Goal: Task Accomplishment & Management: Manage account settings

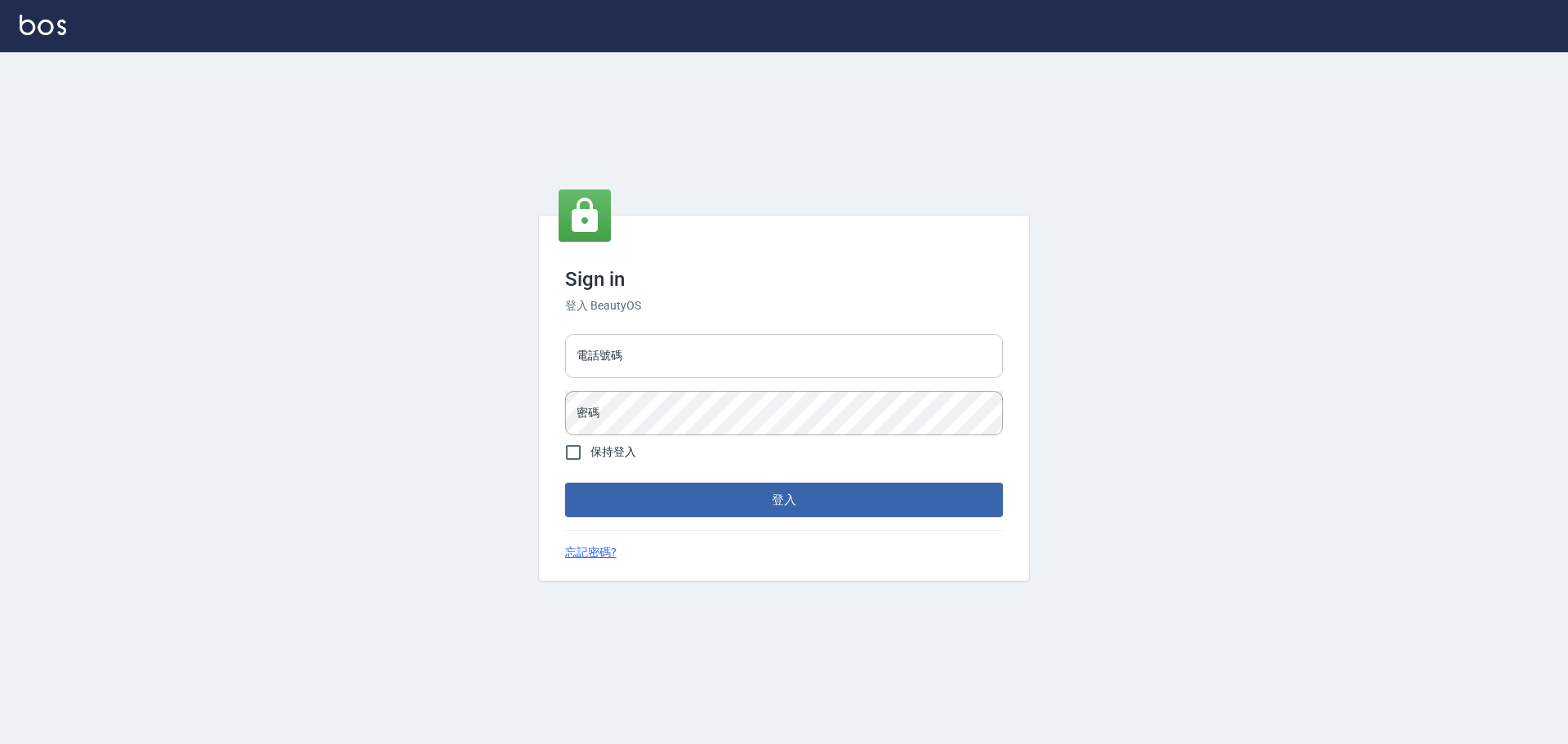
click at [732, 351] on input "電話號碼" at bounding box center [784, 356] width 438 height 44
click at [630, 368] on input "電話號碼" at bounding box center [784, 356] width 438 height 44
click at [613, 353] on input "電話號碼" at bounding box center [784, 356] width 438 height 44
type input "0922982220"
click at [615, 444] on form "電話號碼 0922982220 電話號碼 密碼 密碼 保持登入 登入" at bounding box center [784, 422] width 438 height 189
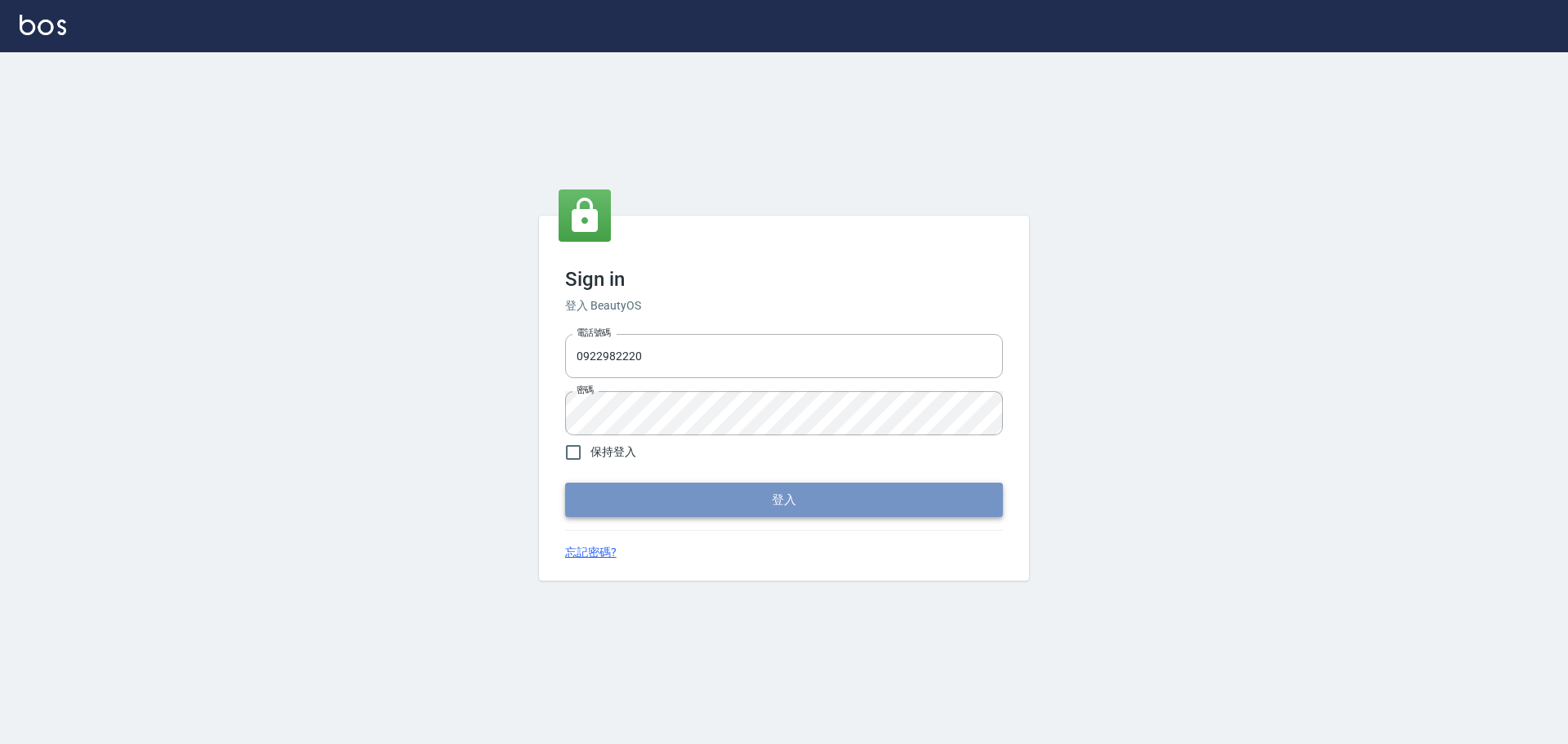
click at [706, 507] on button "登入" at bounding box center [784, 500] width 438 height 34
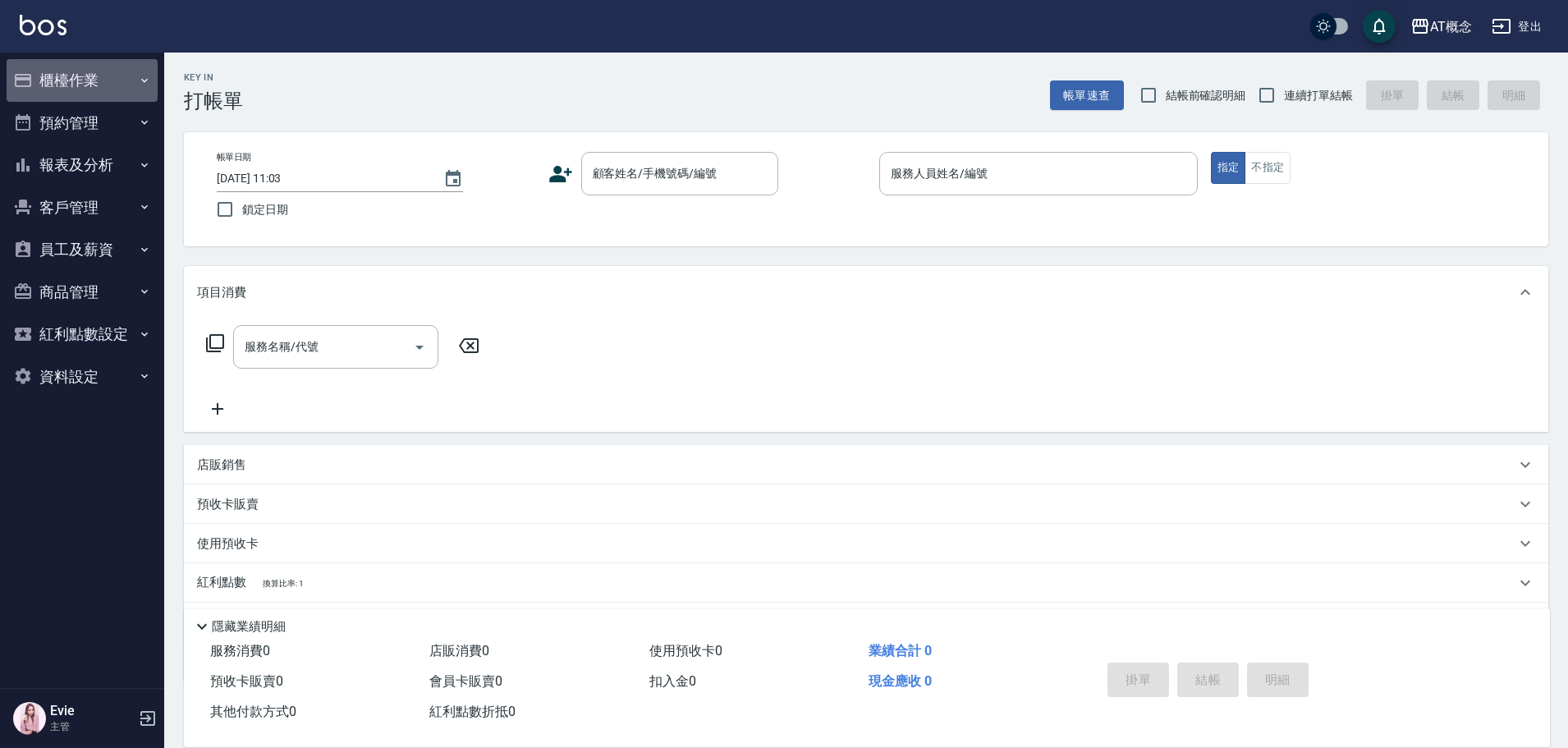
drag, startPoint x: 60, startPoint y: 83, endPoint x: 77, endPoint y: 181, distance: 99.5
click at [66, 81] on button "櫃檯作業" at bounding box center [82, 80] width 151 height 43
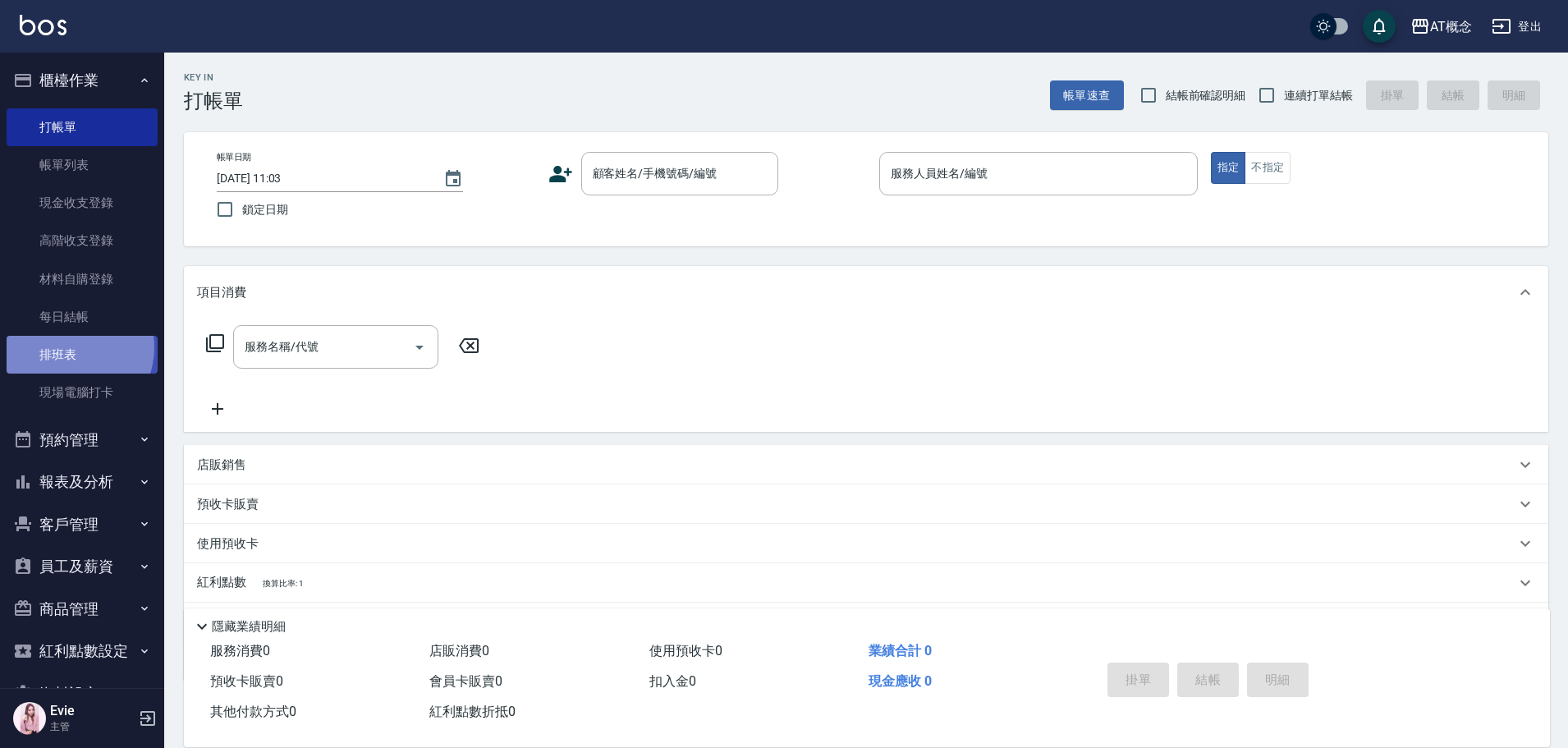
click at [66, 348] on link "排班表" at bounding box center [82, 355] width 151 height 38
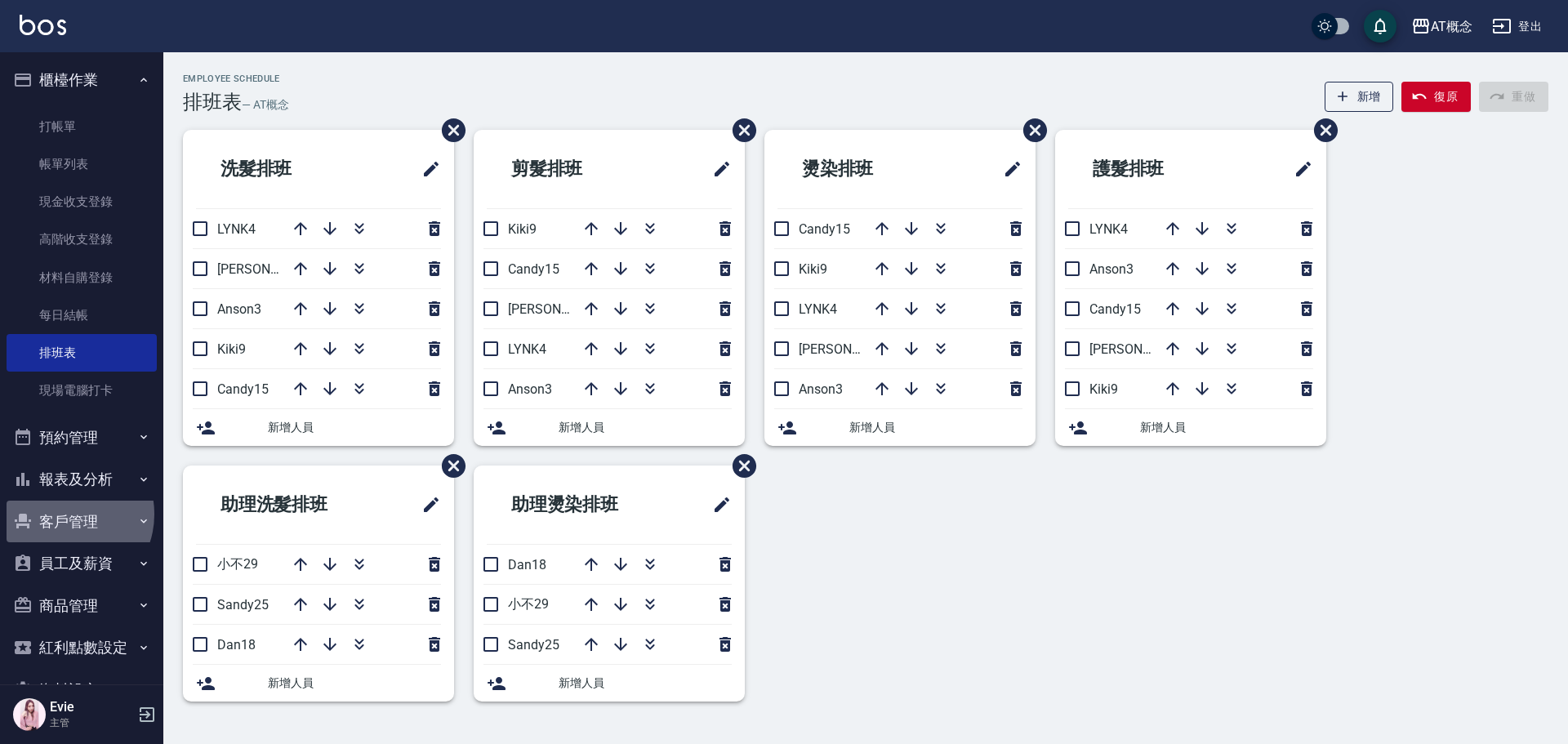
click at [64, 514] on button "客戶管理" at bounding box center [81, 521] width 150 height 43
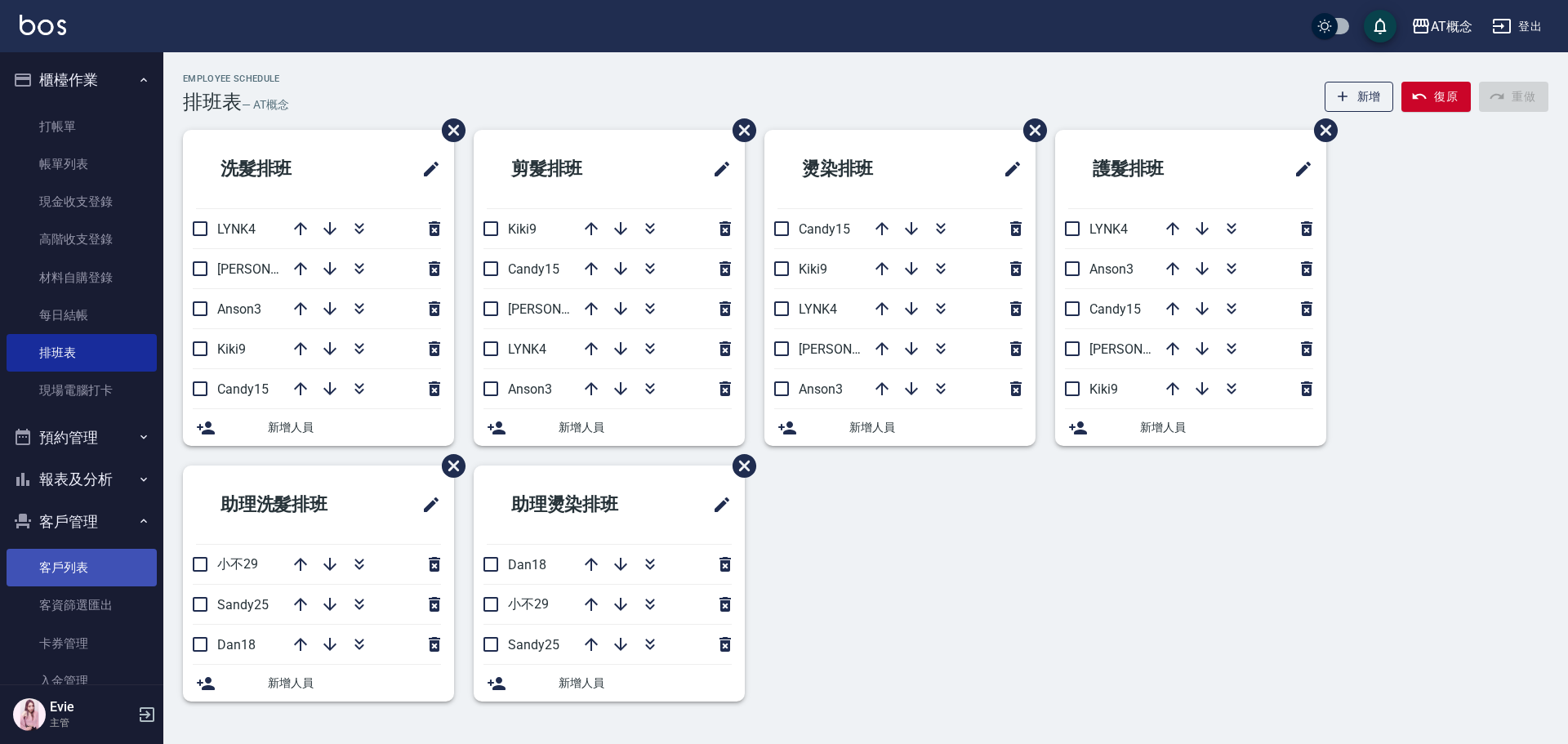
drag, startPoint x: 99, startPoint y: 569, endPoint x: 108, endPoint y: 568, distance: 9.1
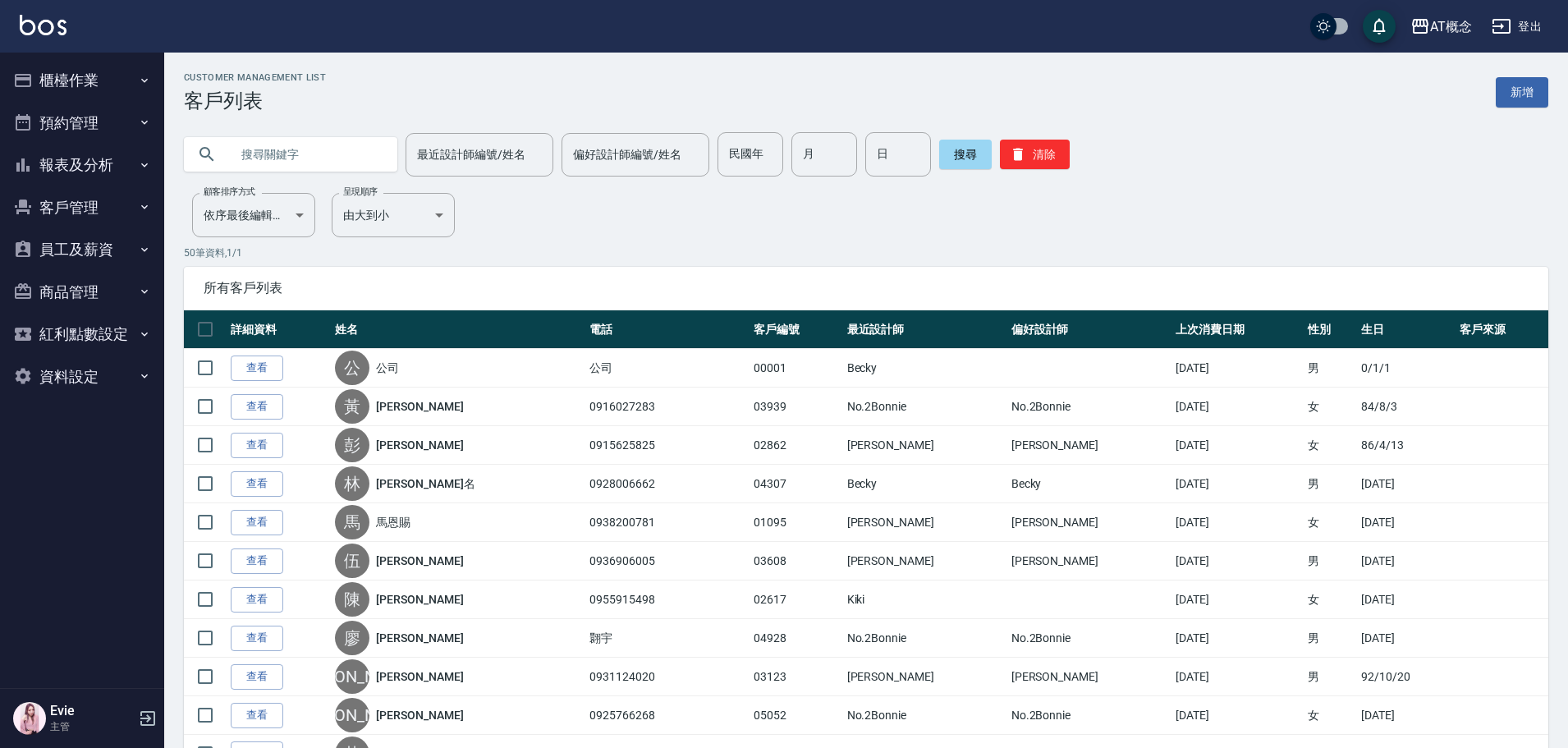
drag, startPoint x: 233, startPoint y: 157, endPoint x: 244, endPoint y: 162, distance: 12.1
click at [240, 156] on input "text" at bounding box center [308, 154] width 155 height 45
type input "f"
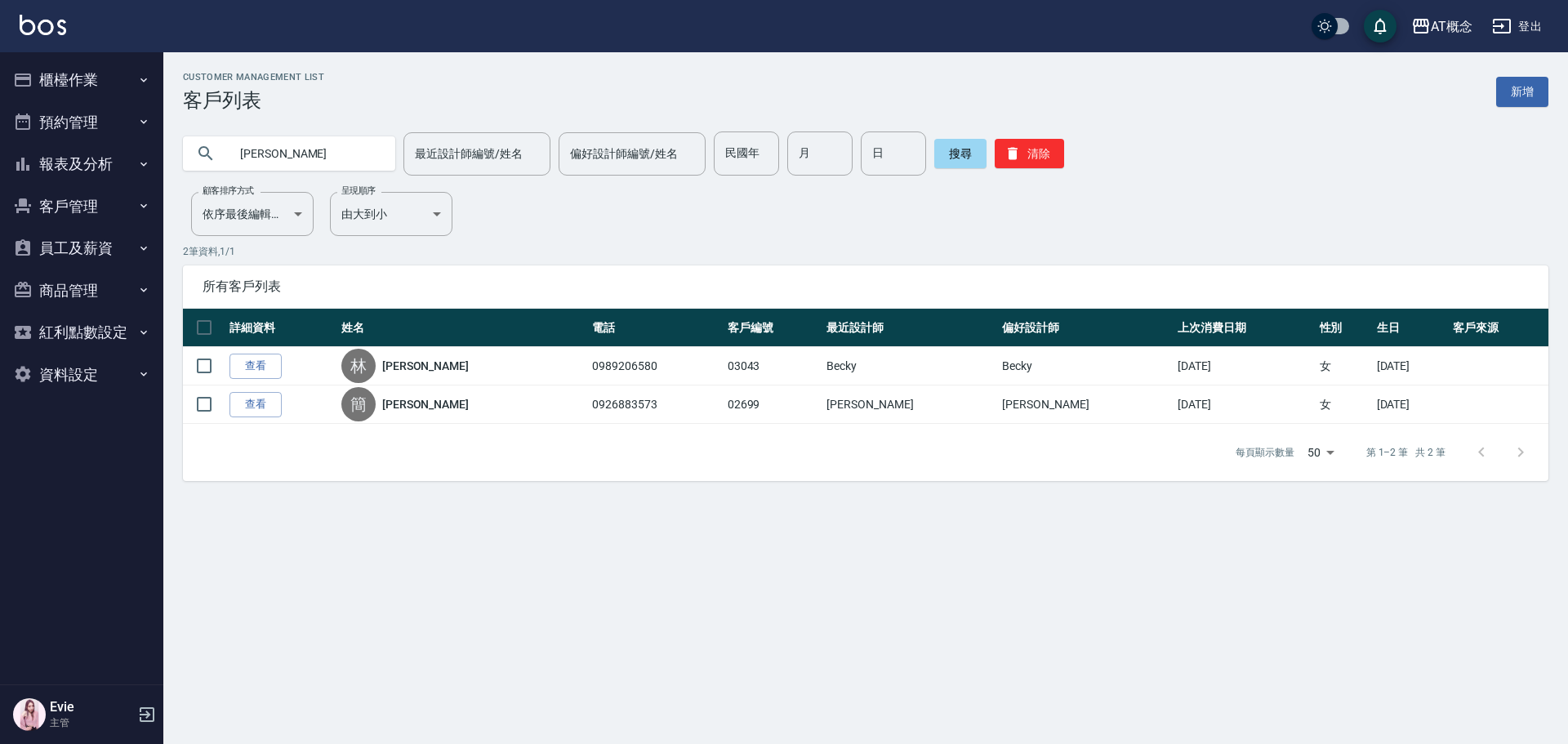
drag, startPoint x: 297, startPoint y: 164, endPoint x: 20, endPoint y: 157, distance: 277.1
click at [61, 149] on div "AT概念 登出 櫃檯作業 打帳單 帳單列表 現金收支登錄 高階收支登錄 材料自購登錄 每日結帳 排班表 現場電腦打卡 預約管理 預約管理 單日預約紀錄 單週預…" at bounding box center [784, 372] width 1568 height 744
type input "染"
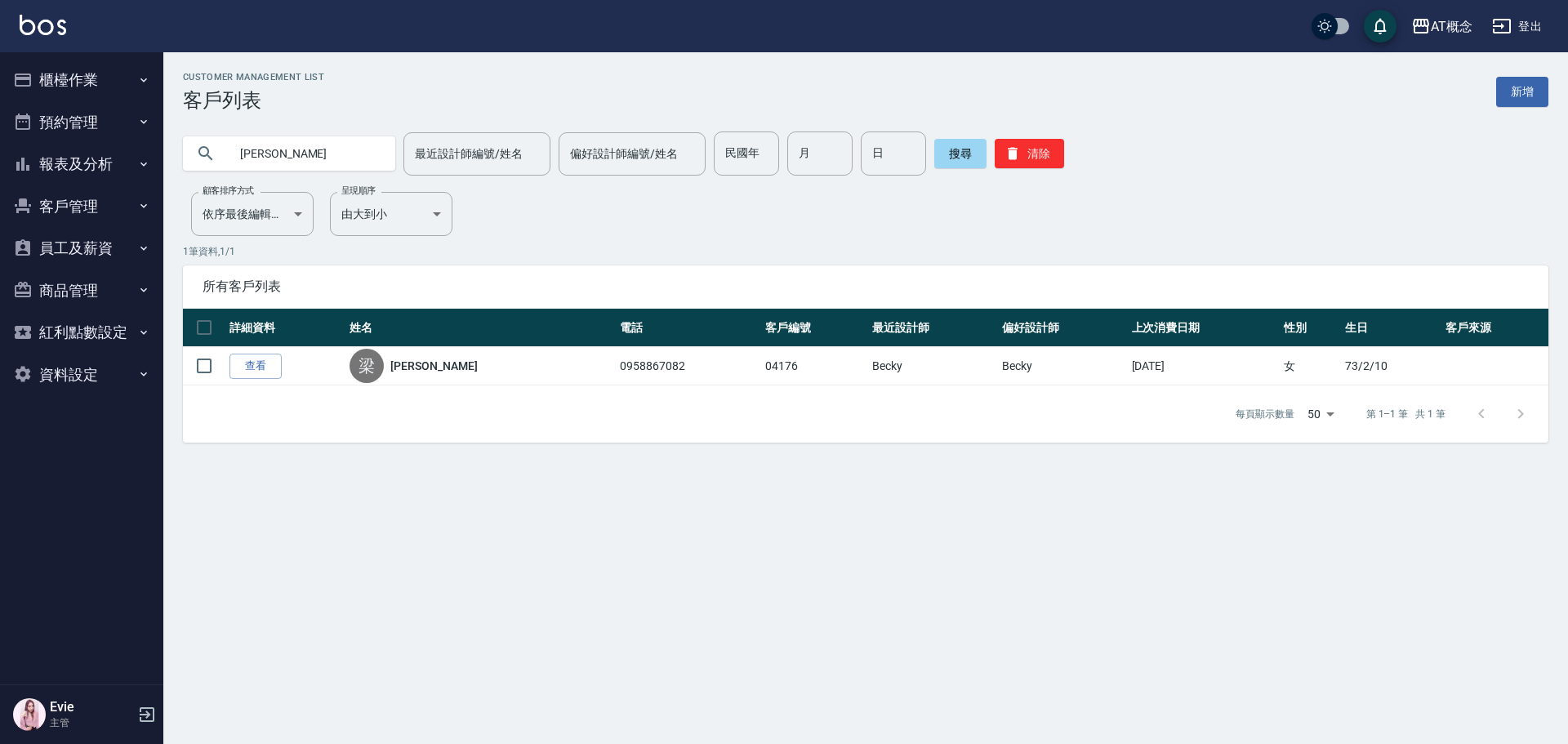
type input "梁"
type input "郭"
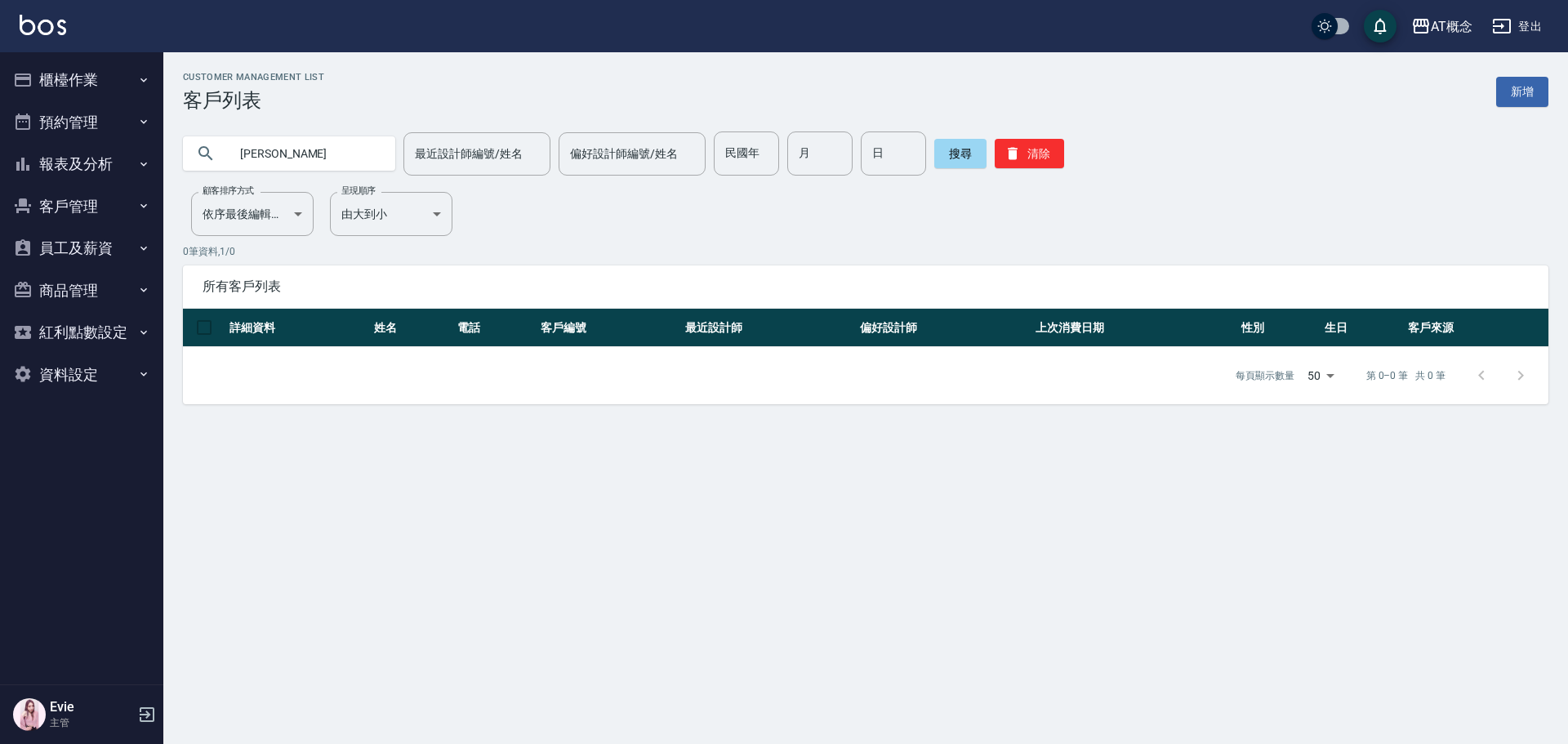
type input "林永融"
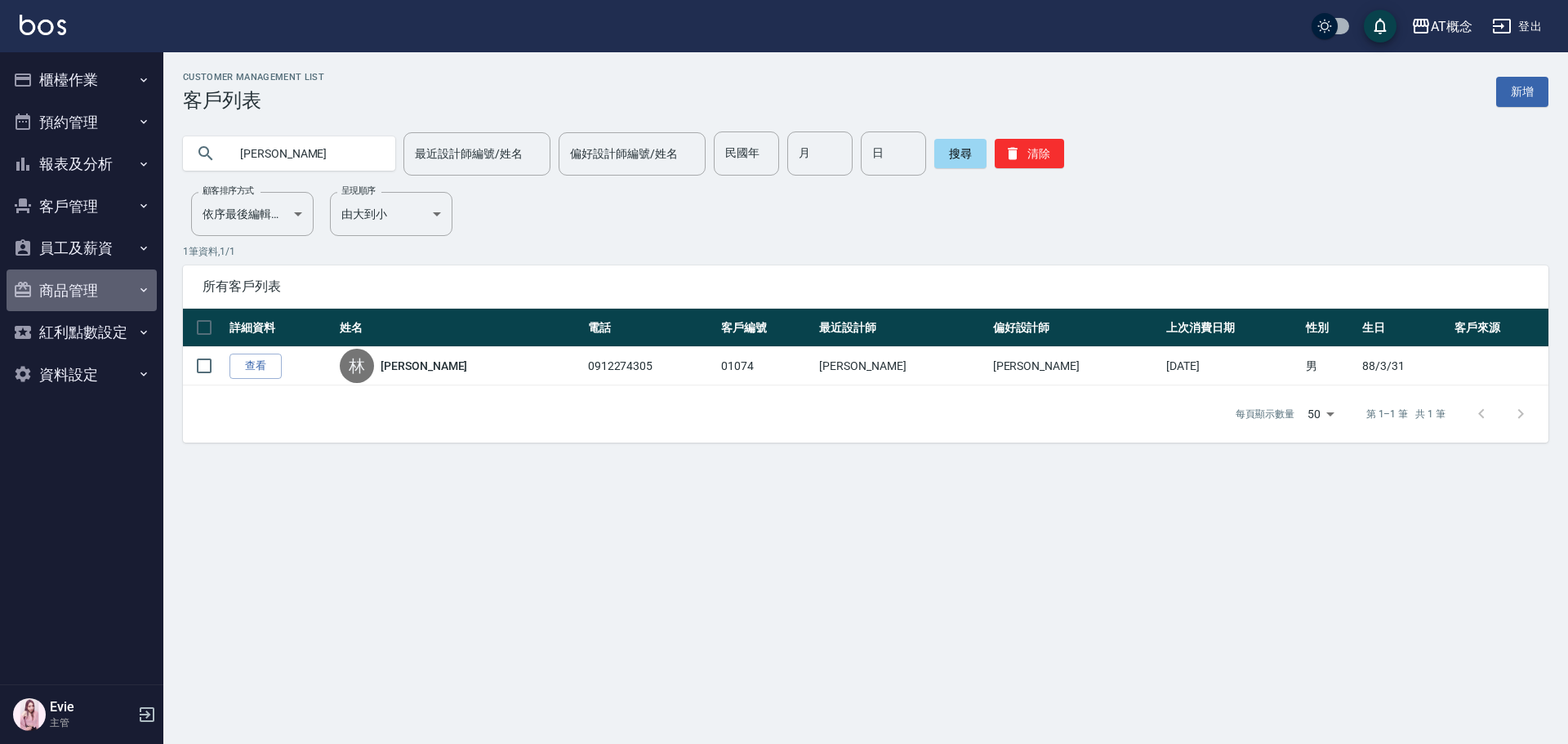
click at [69, 286] on button "商品管理" at bounding box center [81, 291] width 150 height 43
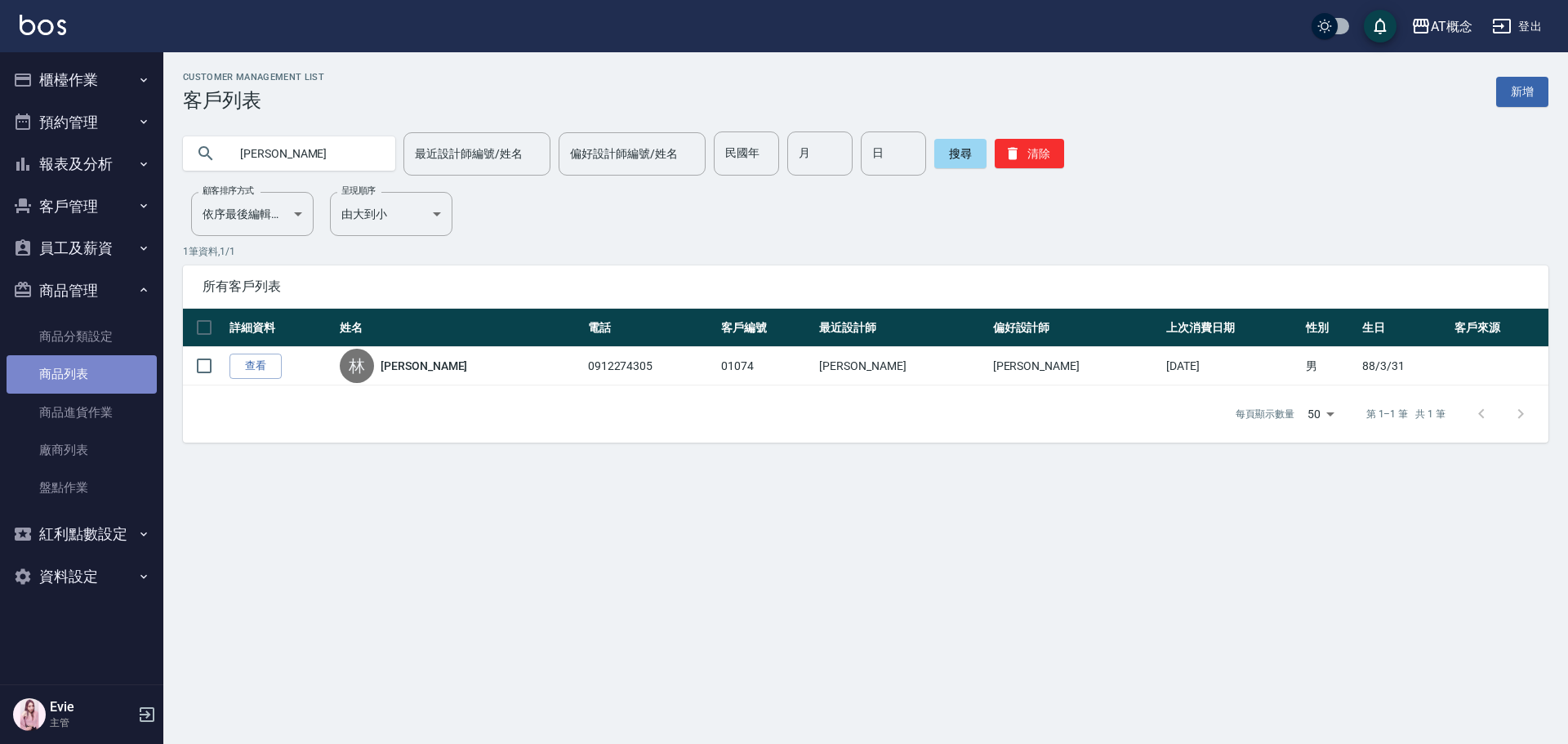
click at [77, 372] on link "商品列表" at bounding box center [81, 375] width 150 height 38
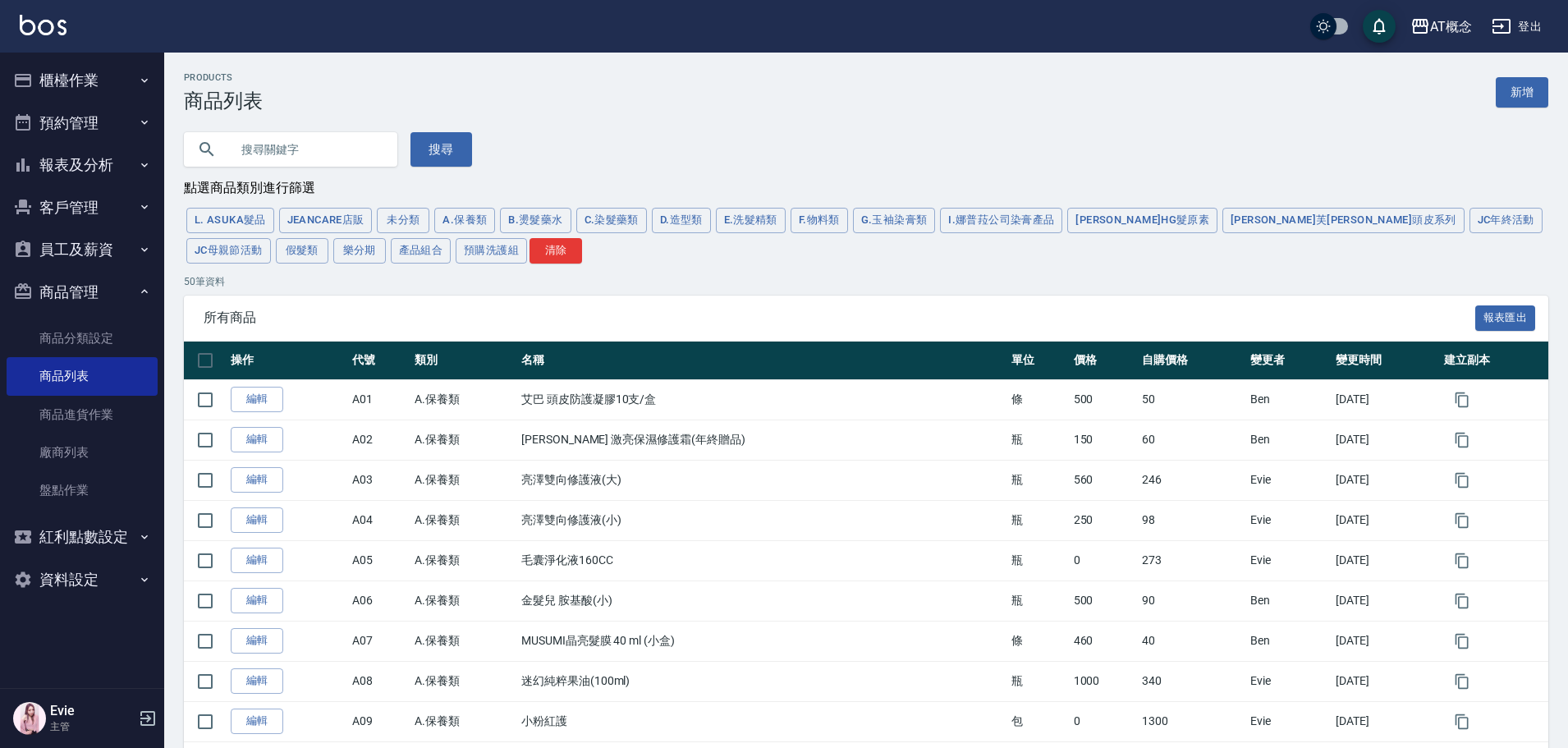
click at [293, 141] on input "text" at bounding box center [308, 149] width 155 height 45
type input "喬"
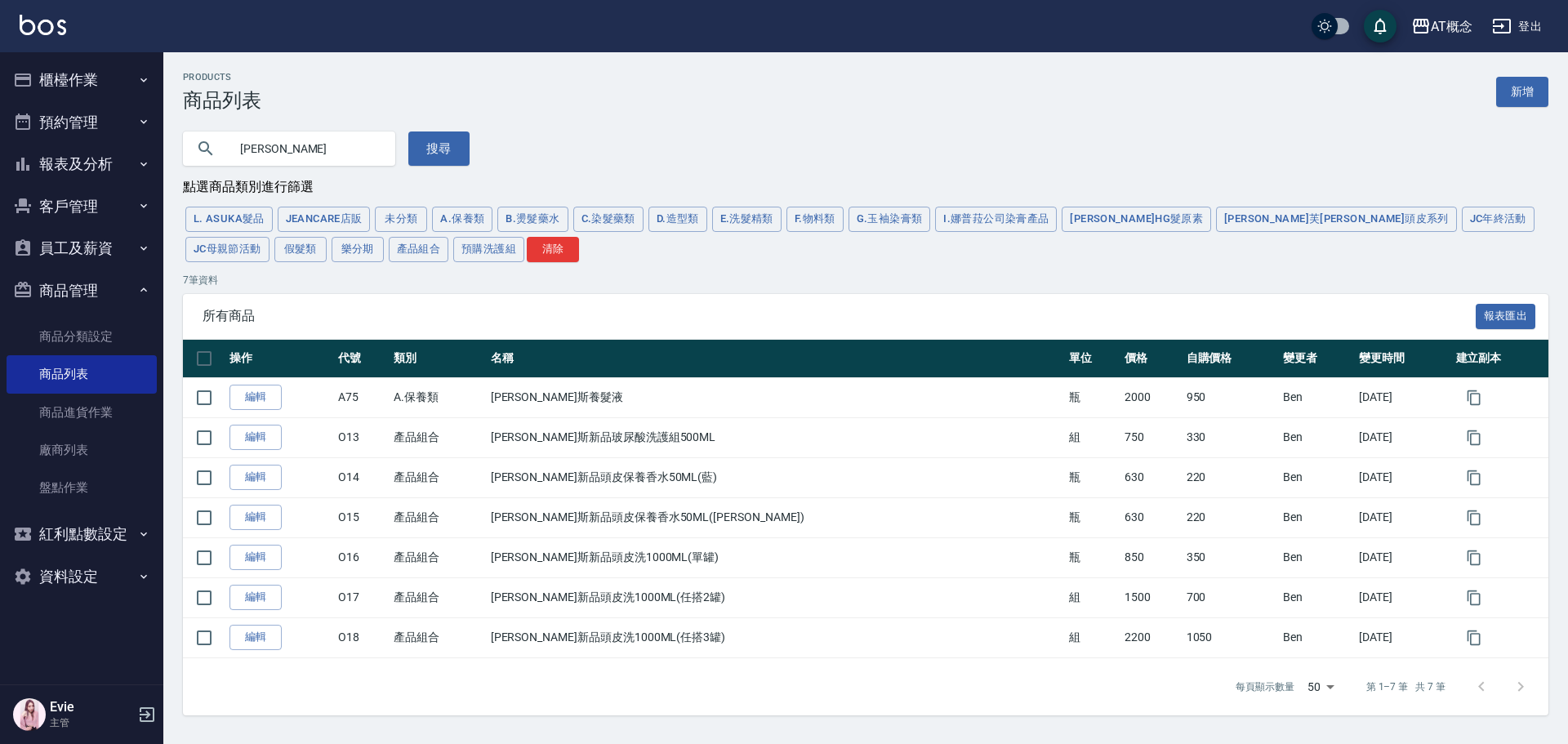
click at [65, 212] on button "客戶管理" at bounding box center [81, 206] width 150 height 43
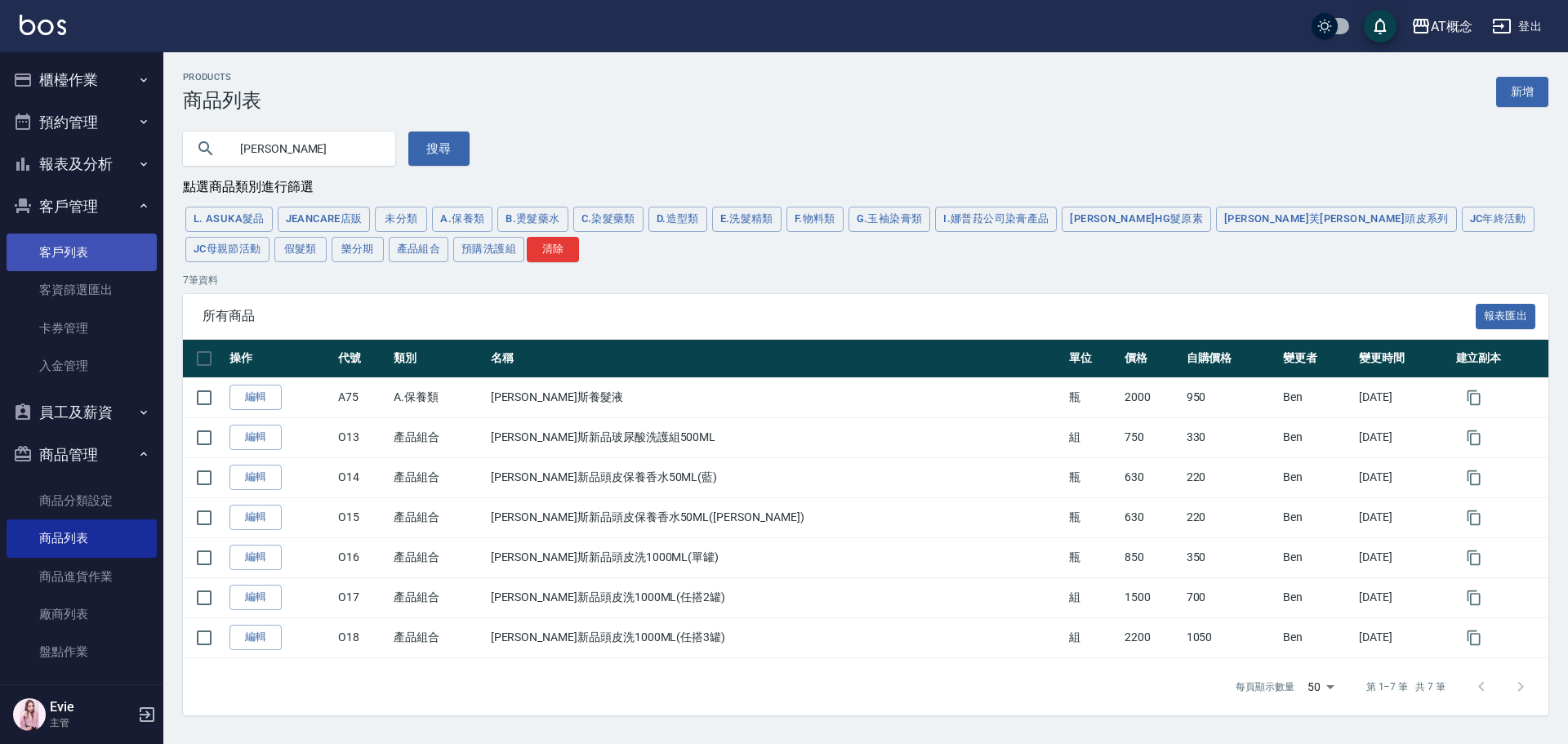
click at [79, 253] on link "客戶列表" at bounding box center [81, 253] width 150 height 38
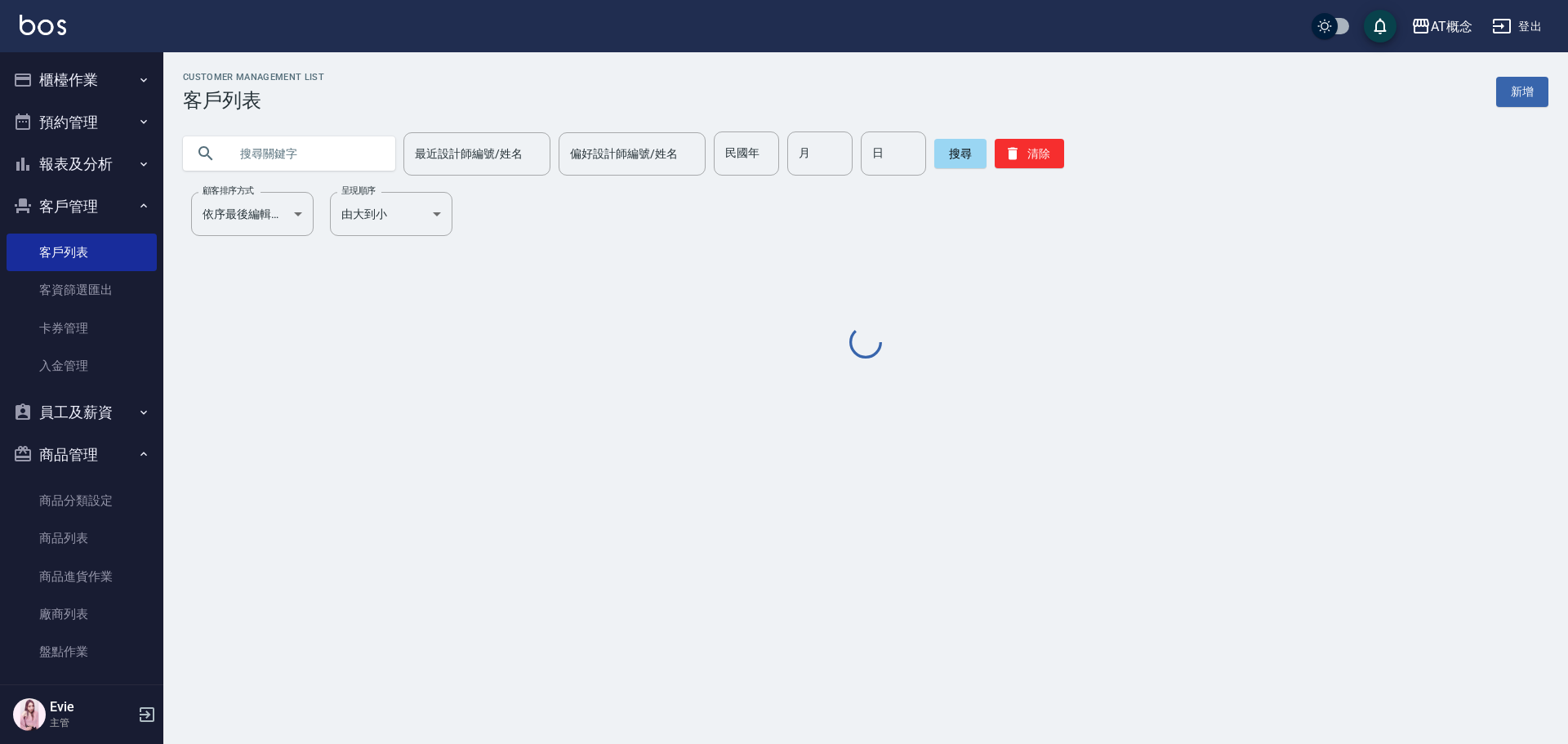
click at [274, 157] on input "text" at bounding box center [306, 153] width 154 height 44
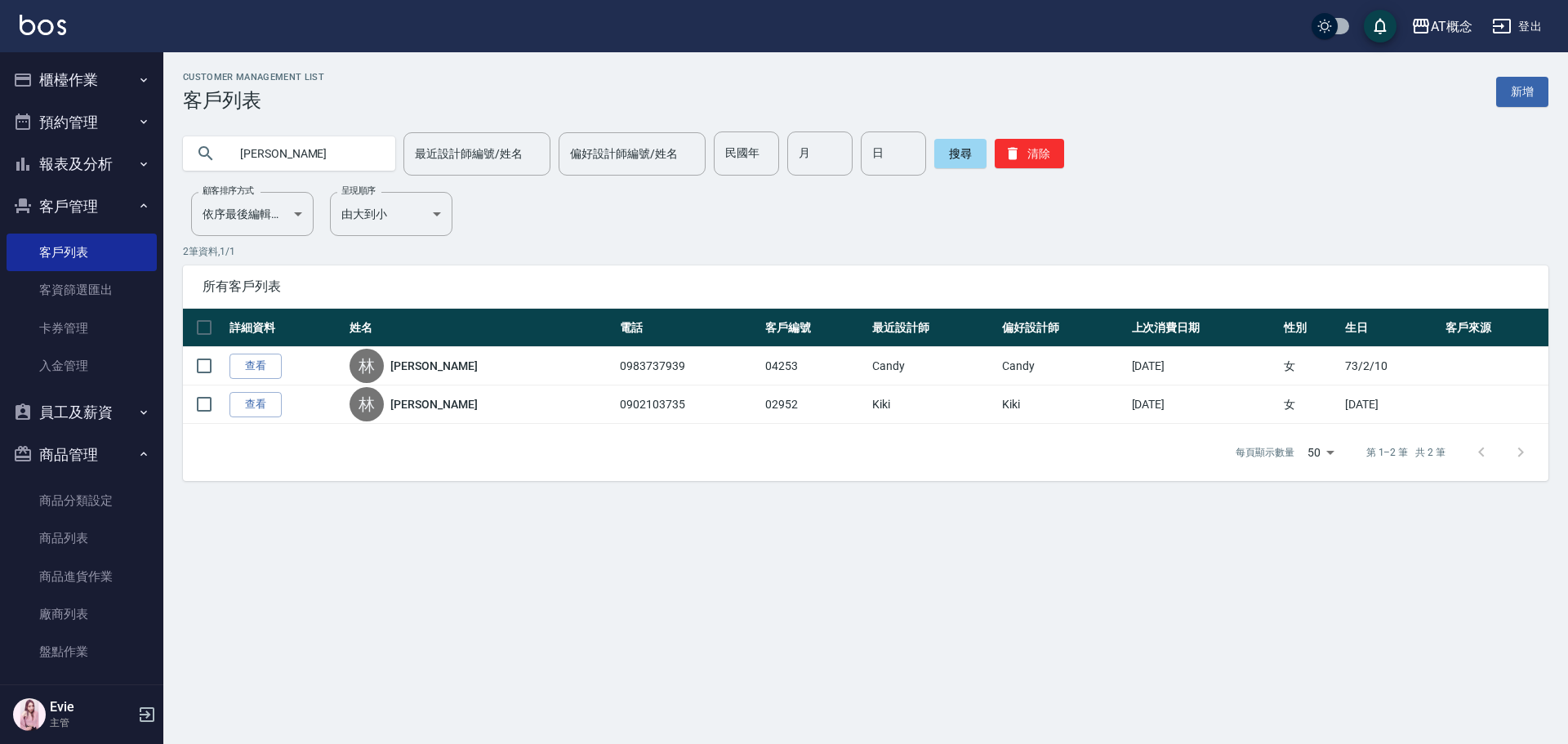
click at [294, 155] on input "林香" at bounding box center [306, 153] width 154 height 44
type input "林"
type input "蘇皓"
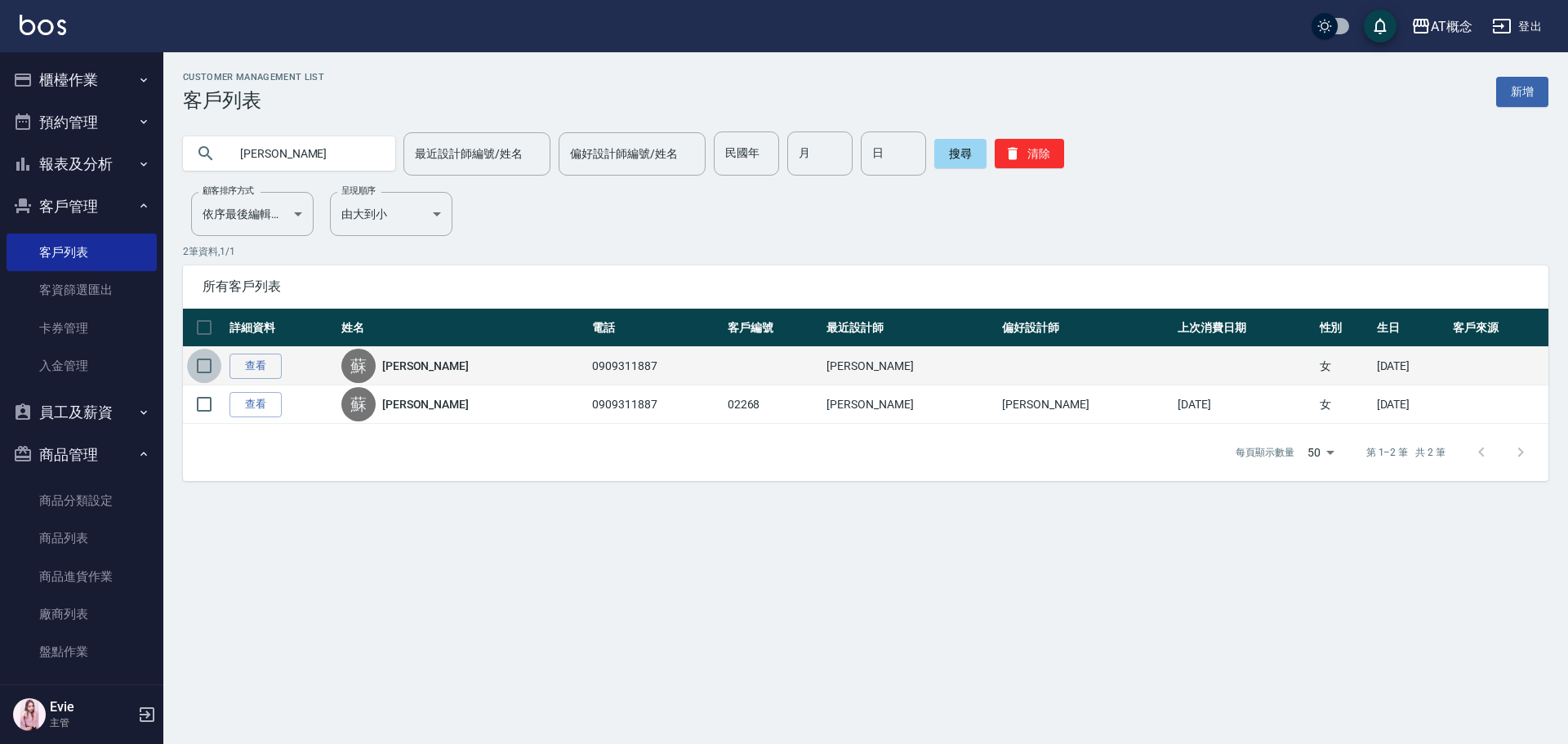
click at [204, 365] on input "checkbox" at bounding box center [204, 366] width 34 height 34
checkbox input "true"
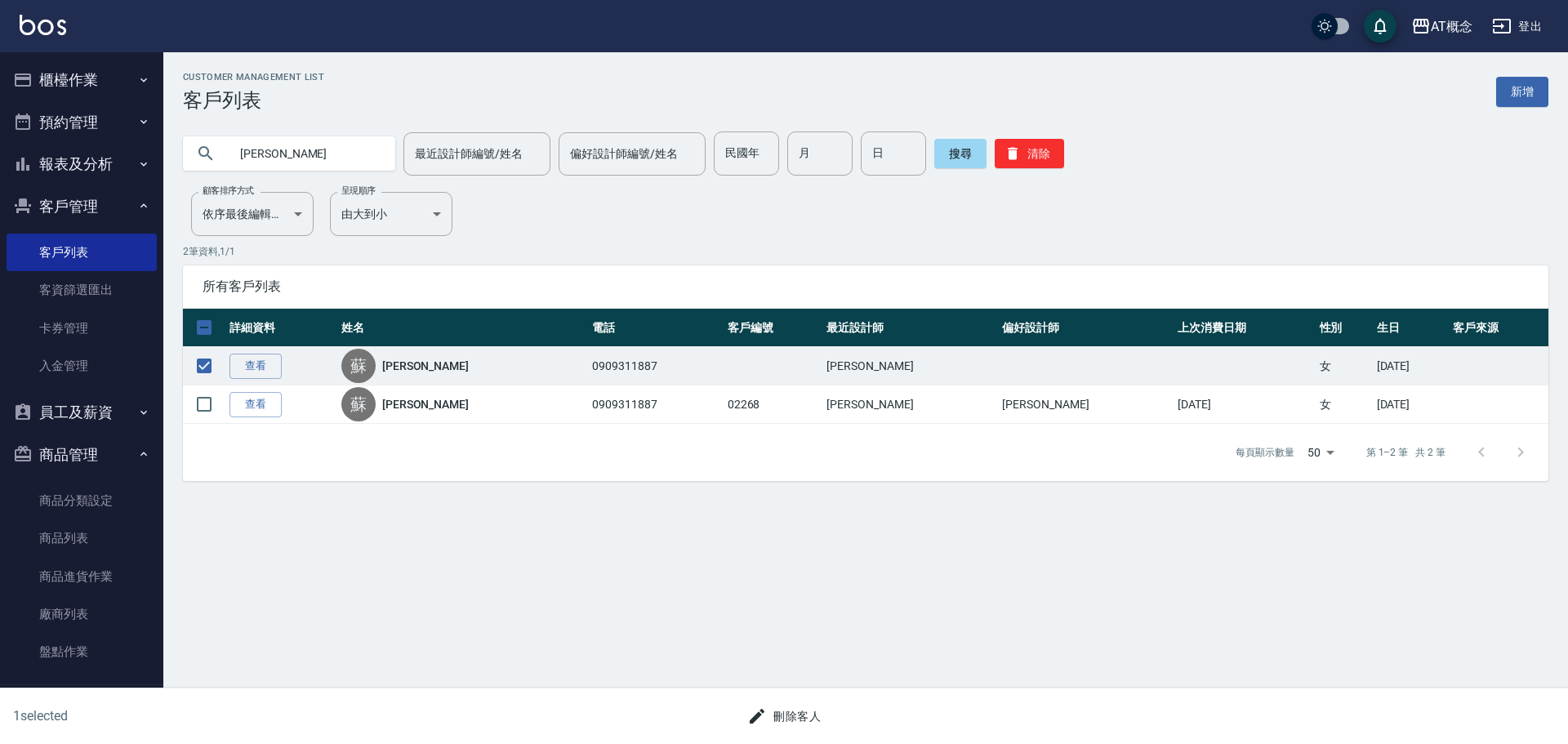
click at [789, 715] on button "刪除客人" at bounding box center [784, 716] width 87 height 30
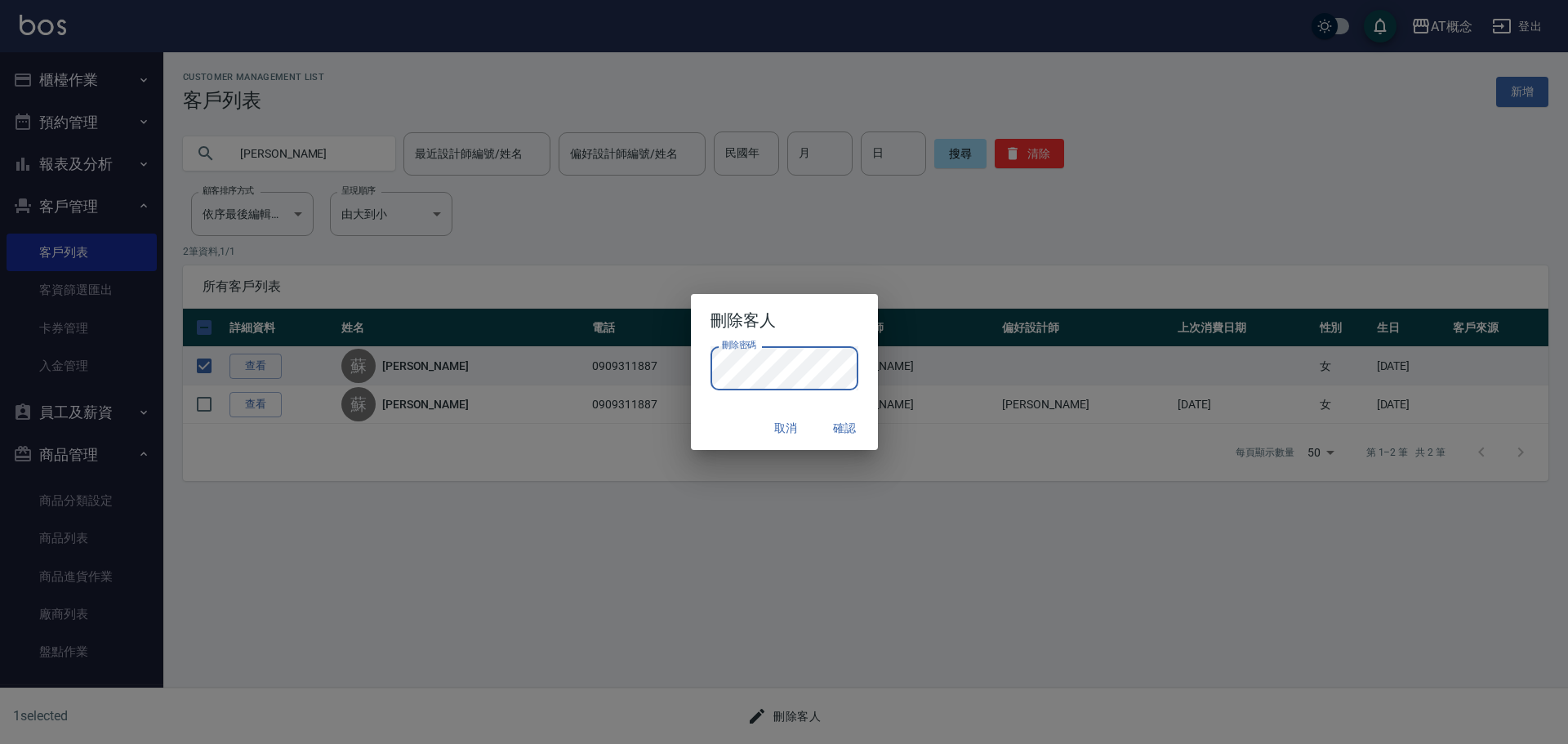
click at [741, 427] on div "取消 確認" at bounding box center [784, 428] width 187 height 43
click at [852, 424] on button "確認" at bounding box center [845, 428] width 52 height 30
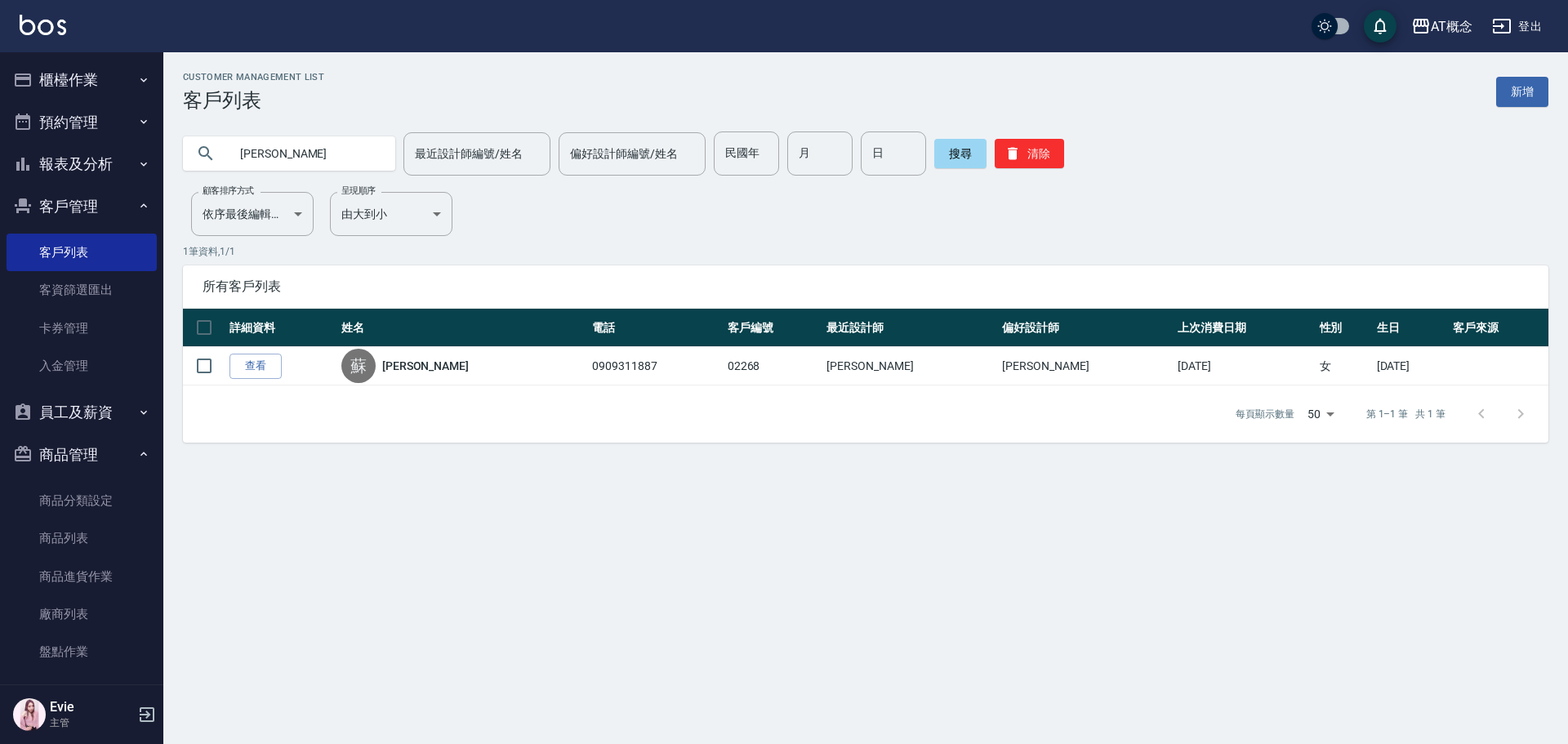
drag, startPoint x: 287, startPoint y: 146, endPoint x: 163, endPoint y: 185, distance: 130.0
click at [156, 186] on div "AT概念 登出 櫃檯作業 打帳單 帳單列表 現金收支登錄 高階收支登錄 材料自購登錄 每日結帳 排班表 現場電腦打卡 預約管理 預約管理 單日預約紀錄 單週預…" at bounding box center [784, 372] width 1568 height 744
type input "3357"
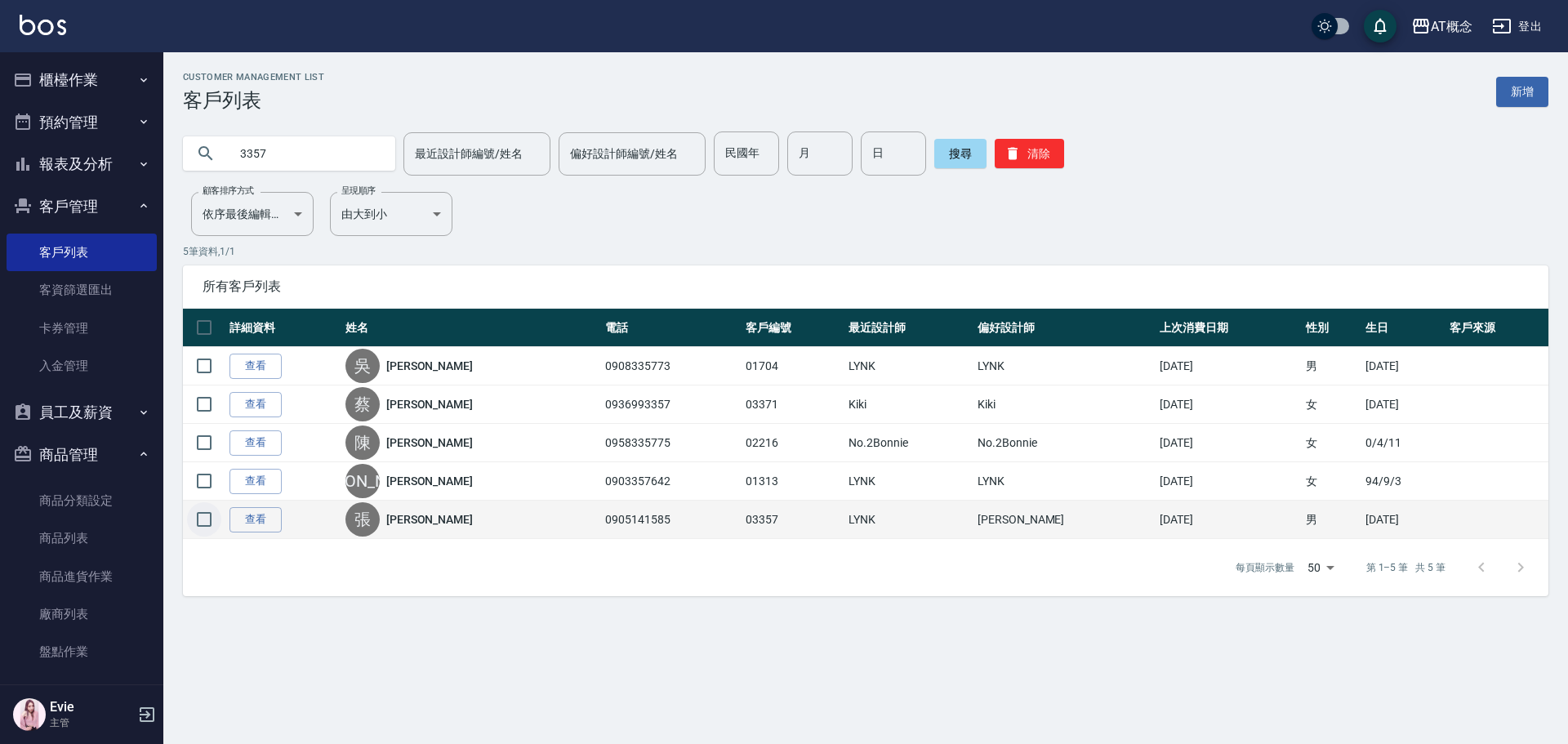
click at [207, 518] on input "checkbox" at bounding box center [204, 520] width 34 height 34
checkbox input "true"
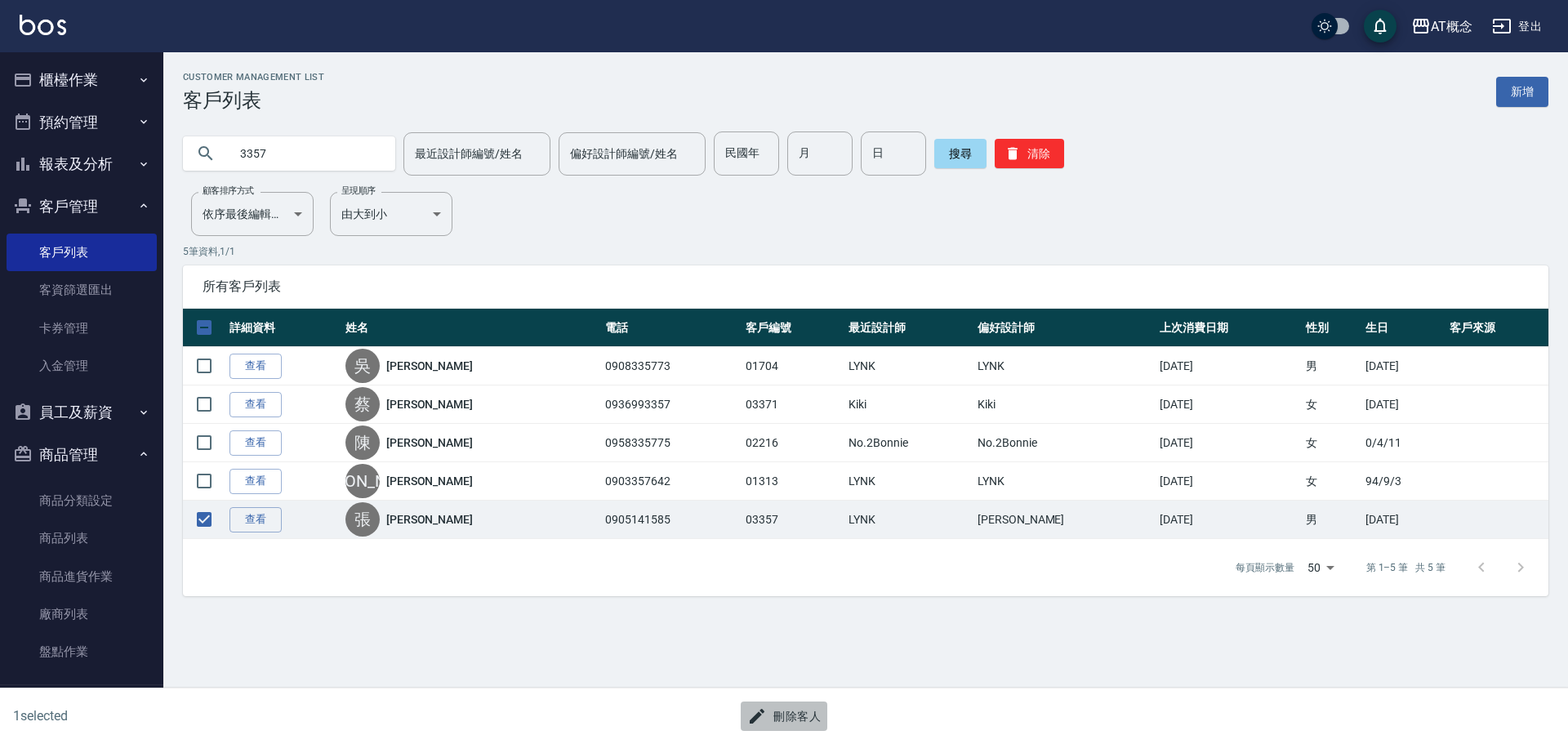
click at [788, 711] on button "刪除客人" at bounding box center [784, 716] width 87 height 30
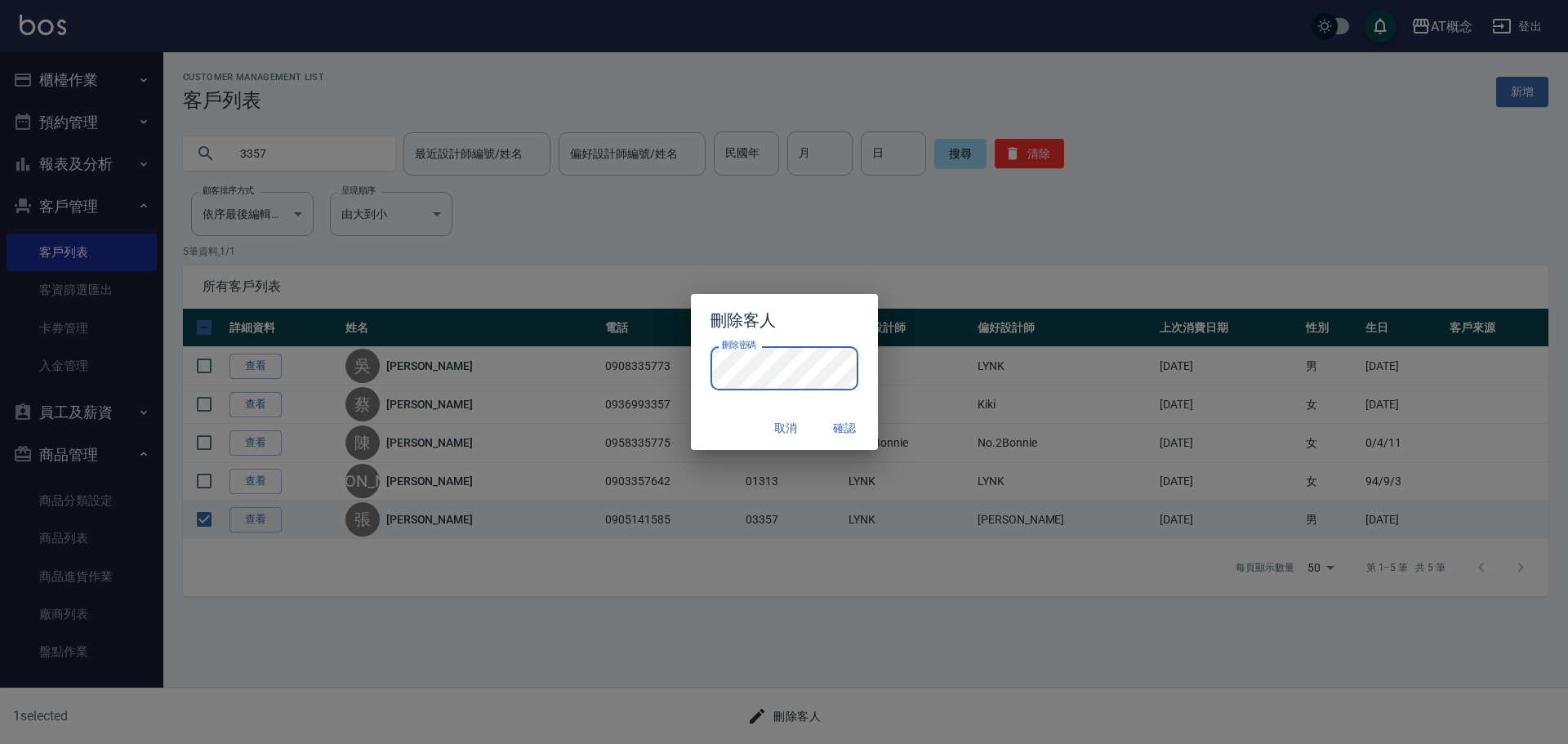
drag, startPoint x: 736, startPoint y: 420, endPoint x: 755, endPoint y: 426, distance: 19.9
click at [738, 422] on div "取消 確認" at bounding box center [784, 428] width 187 height 43
click at [853, 428] on button "確認" at bounding box center [845, 428] width 52 height 30
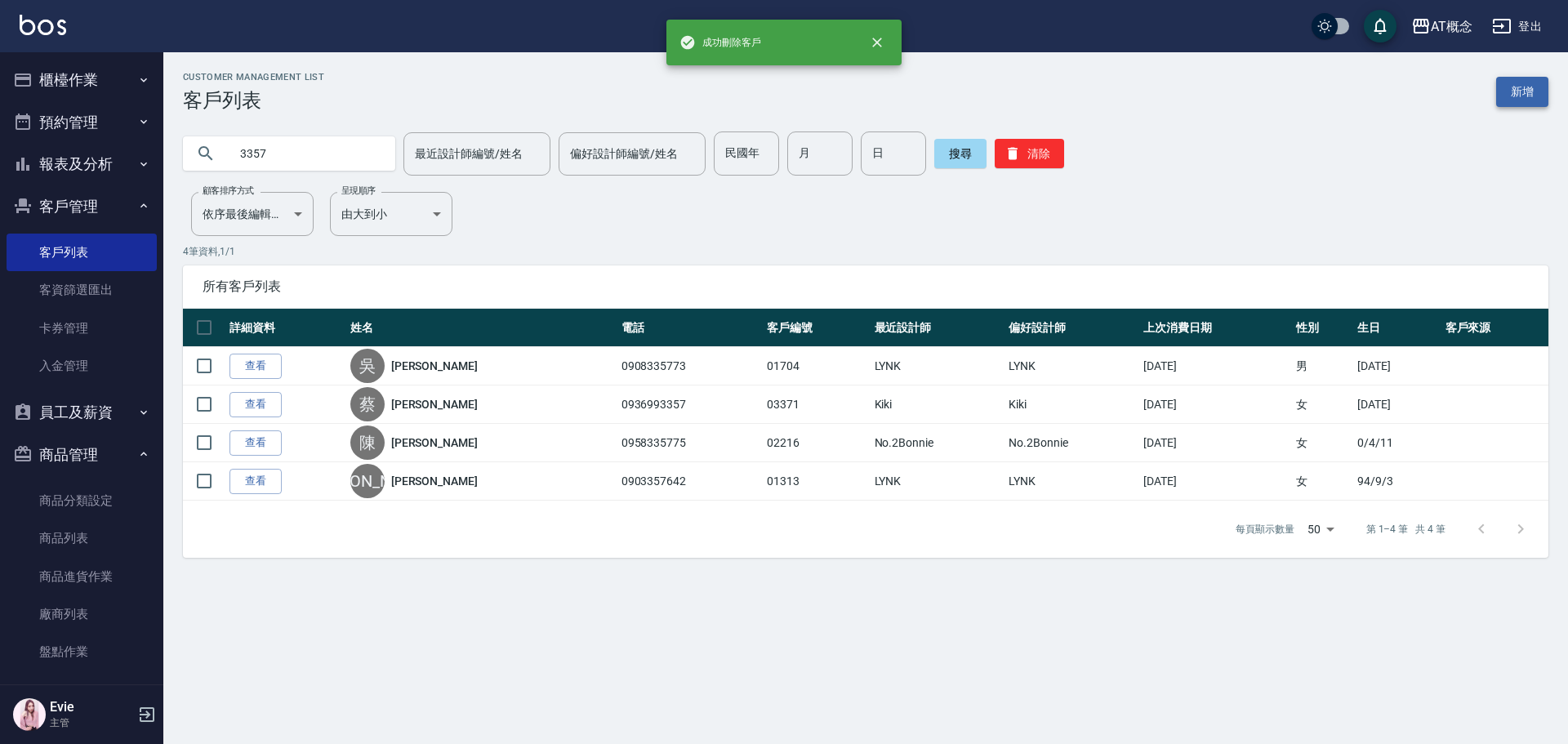
click at [1509, 91] on link "新增" at bounding box center [1522, 91] width 52 height 30
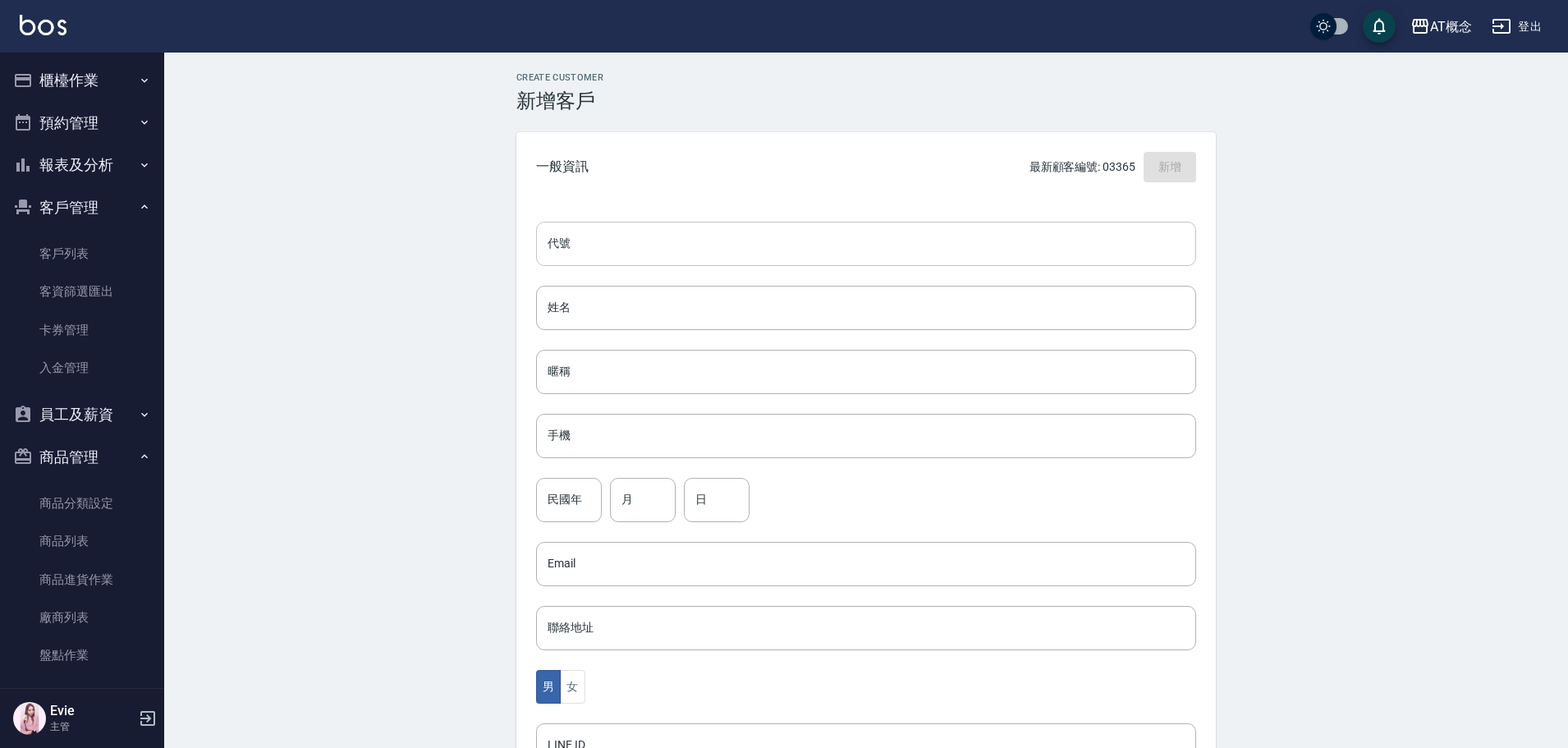
click at [610, 226] on input "代號" at bounding box center [865, 244] width 660 height 45
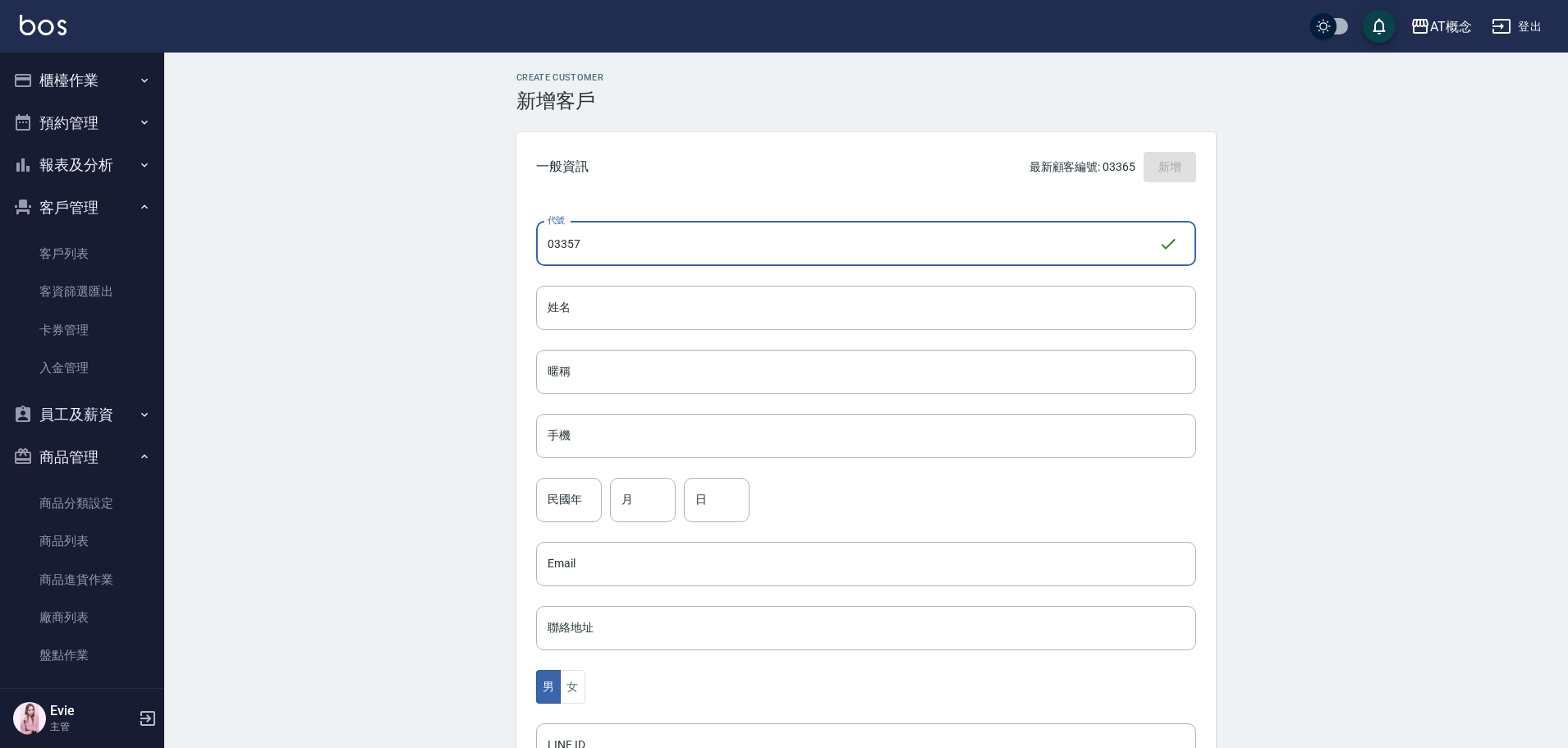
type input "03357"
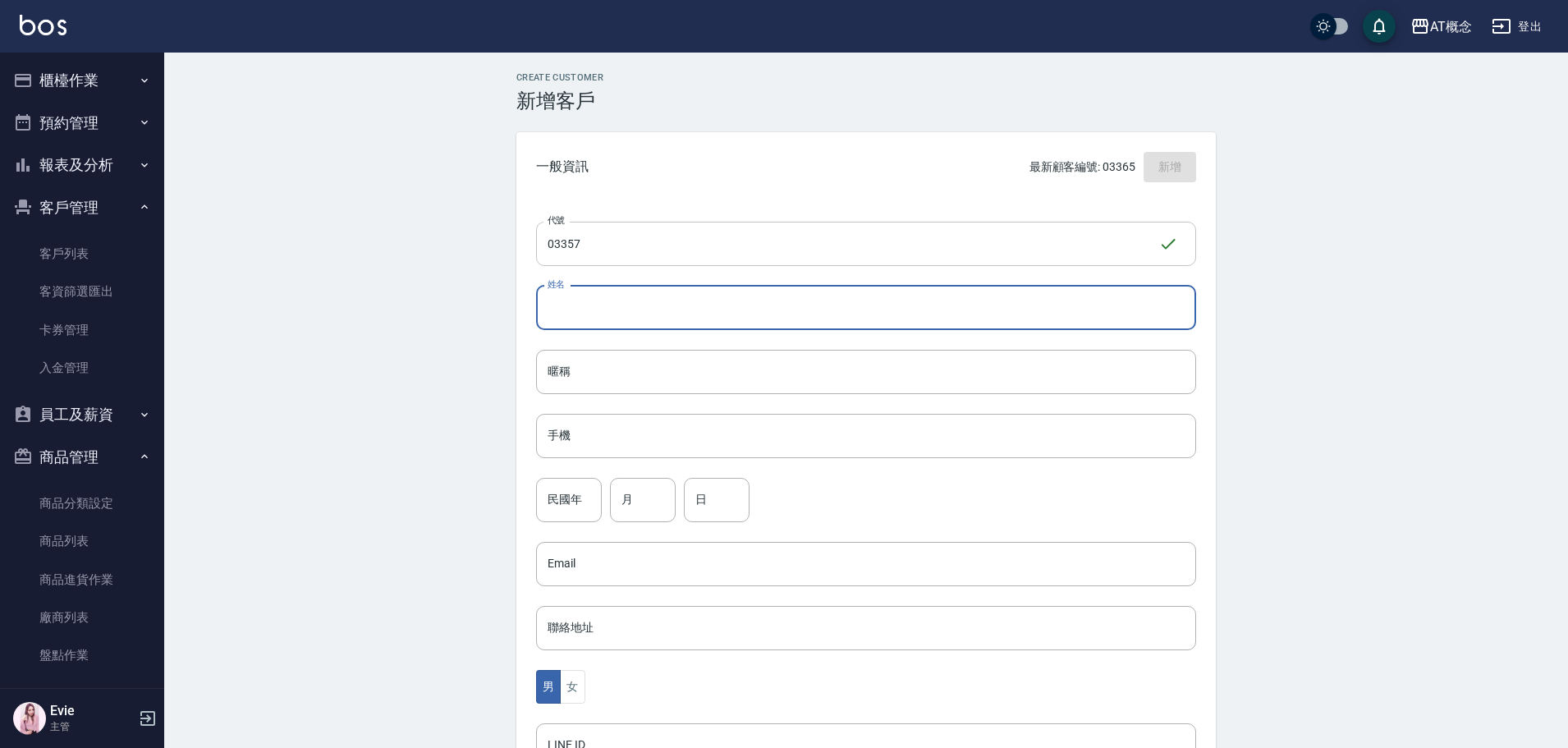
type input "臨"
type input "劉俊佑"
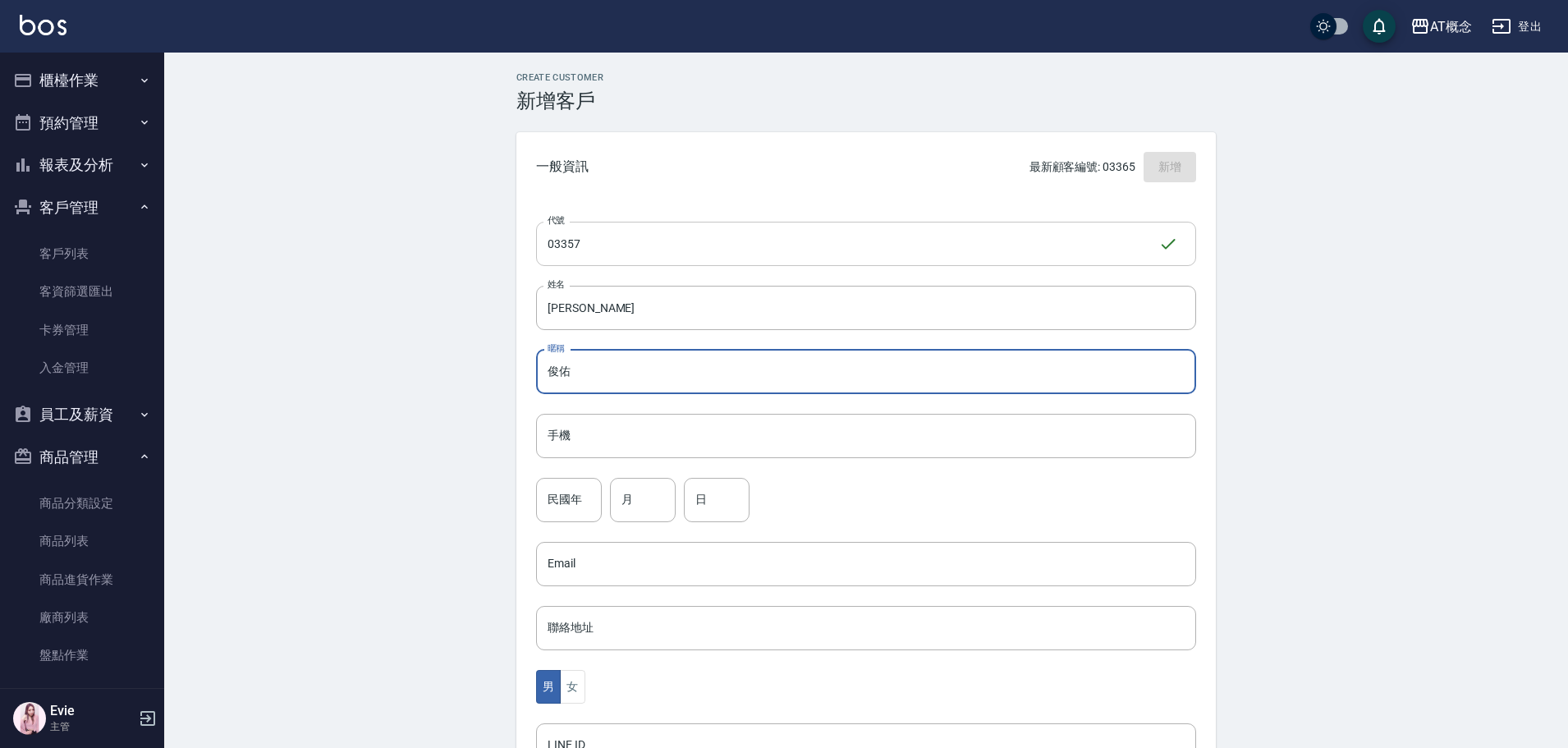
type input "俊佑"
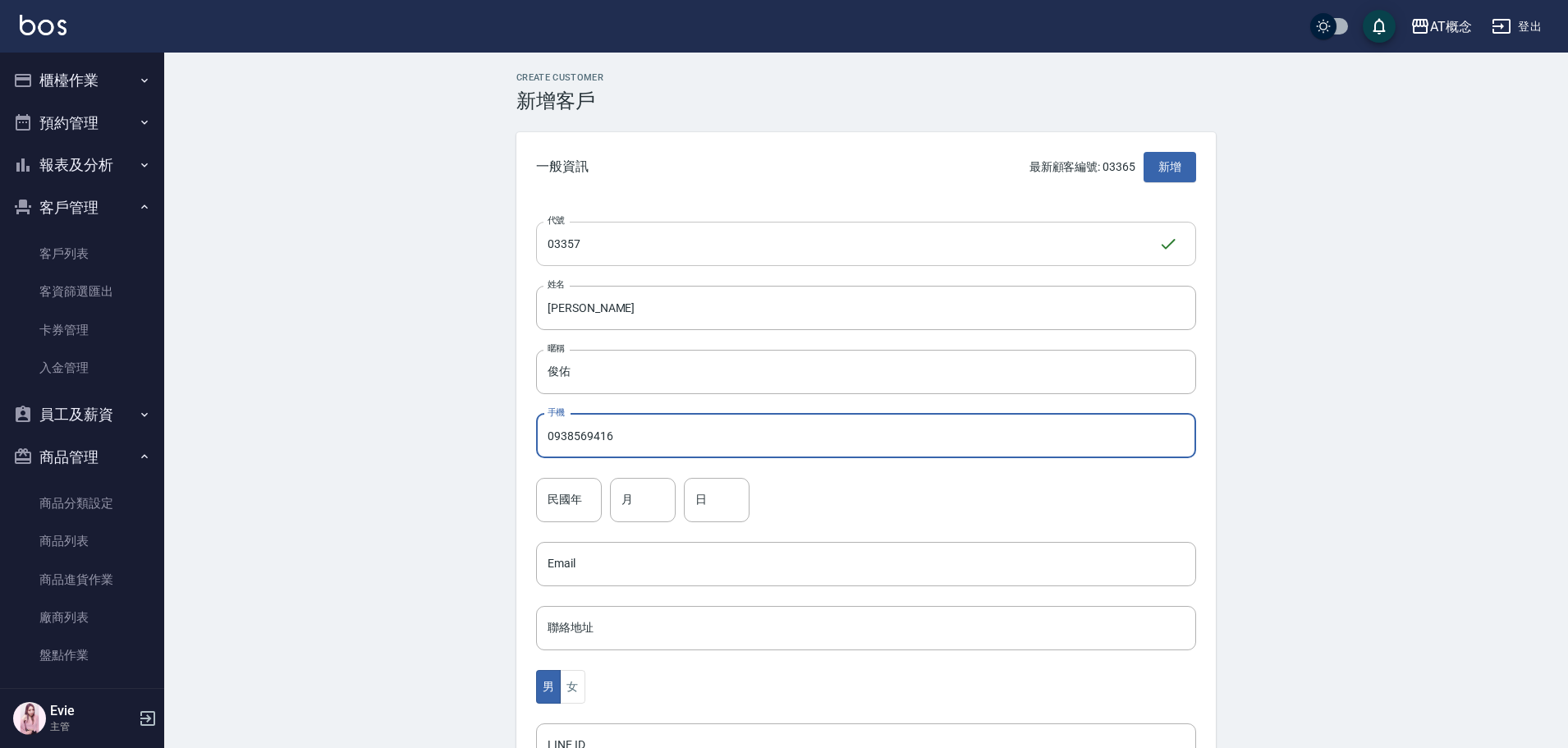
type input "0938569416"
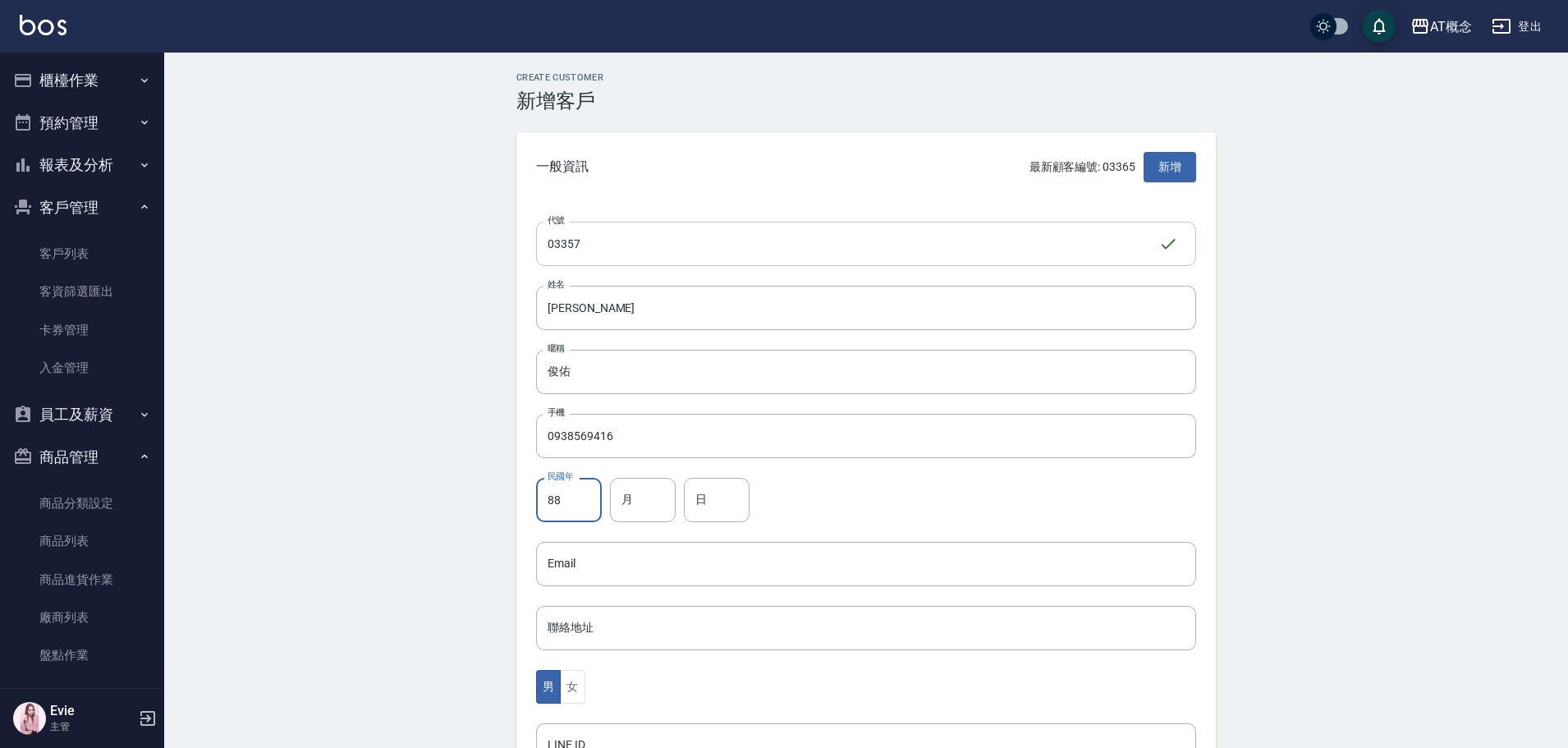
type input "88"
type input "7"
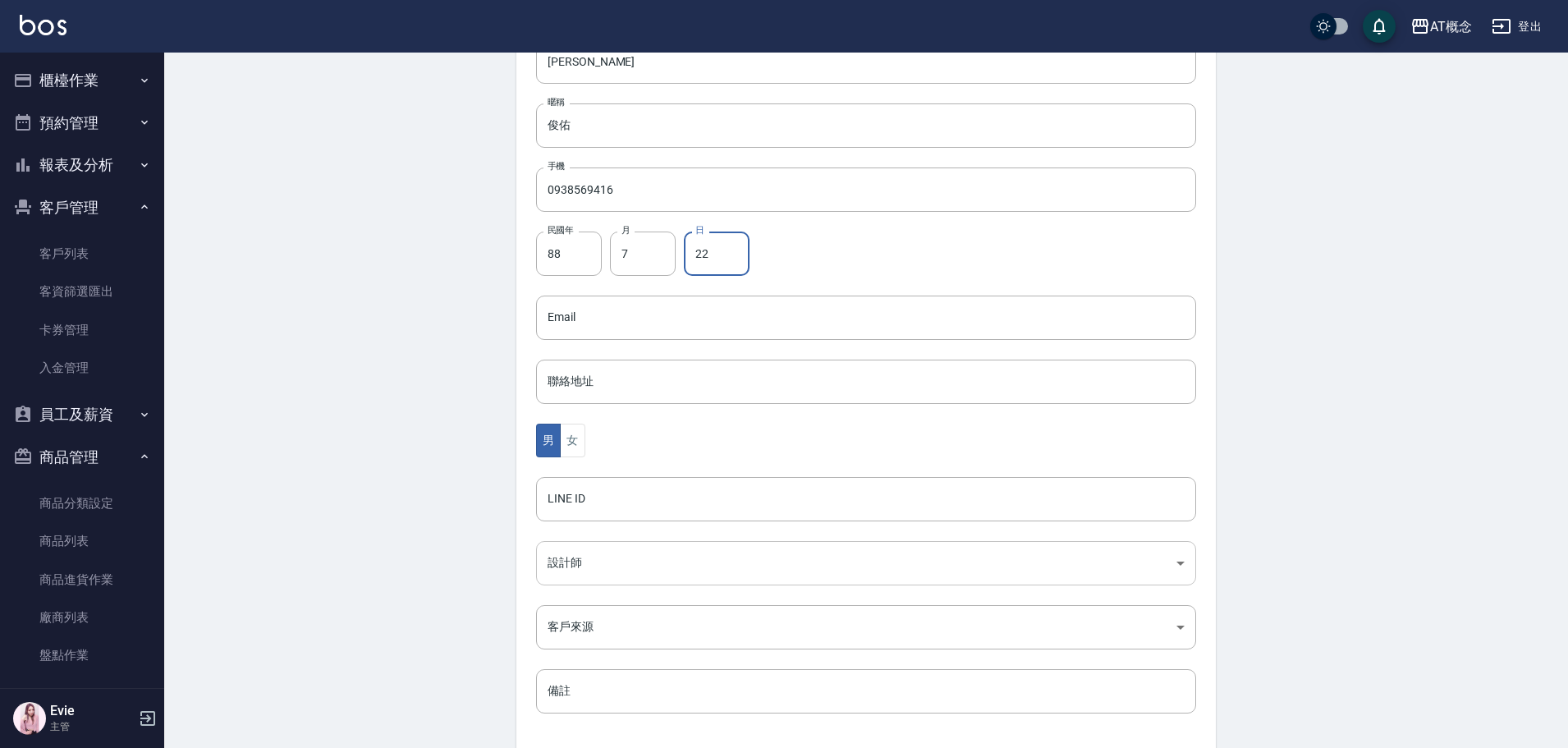
type input "22"
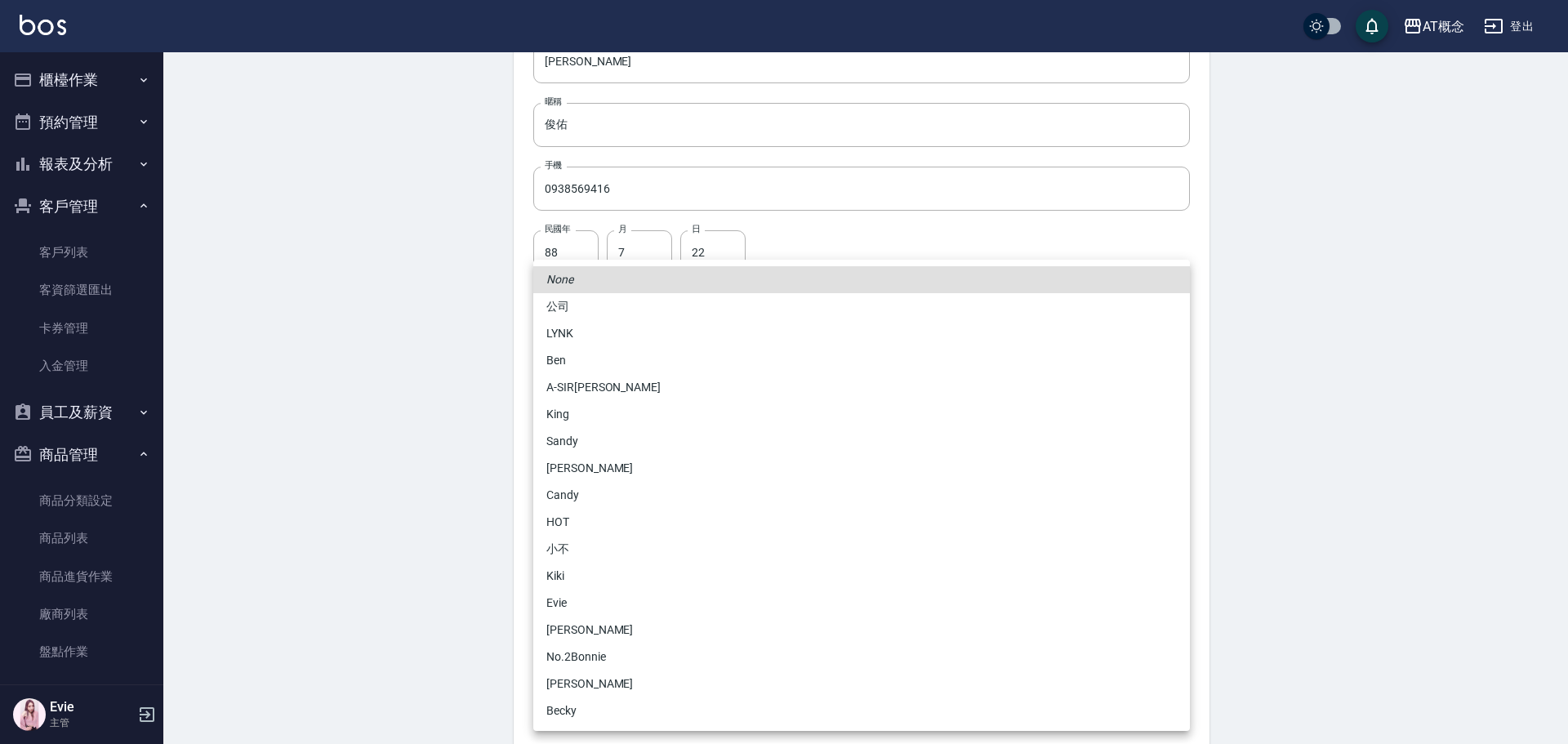
click at [581, 563] on body "AT概念 登出 櫃檯作業 打帳單 帳單列表 現金收支登錄 高階收支登錄 材料自購登錄 每日結帳 排班表 現場電腦打卡 預約管理 預約管理 單日預約紀錄 單週預…" at bounding box center [784, 286] width 1568 height 1064
click at [576, 657] on li "No.2Bonnie" at bounding box center [860, 657] width 656 height 27
type input "20abcae0-810e-448a-b26a-bcbab897de4d"
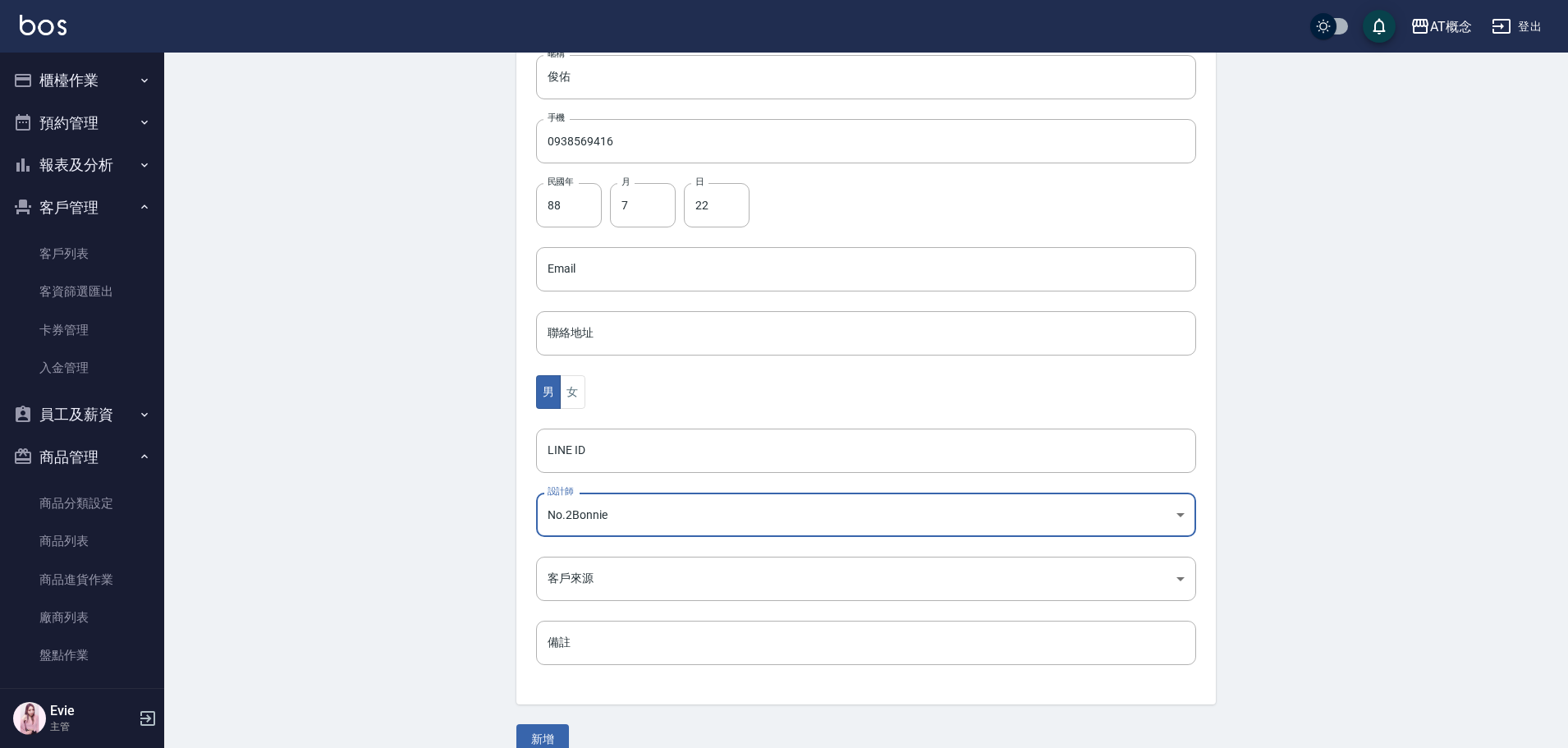
scroll to position [321, 0]
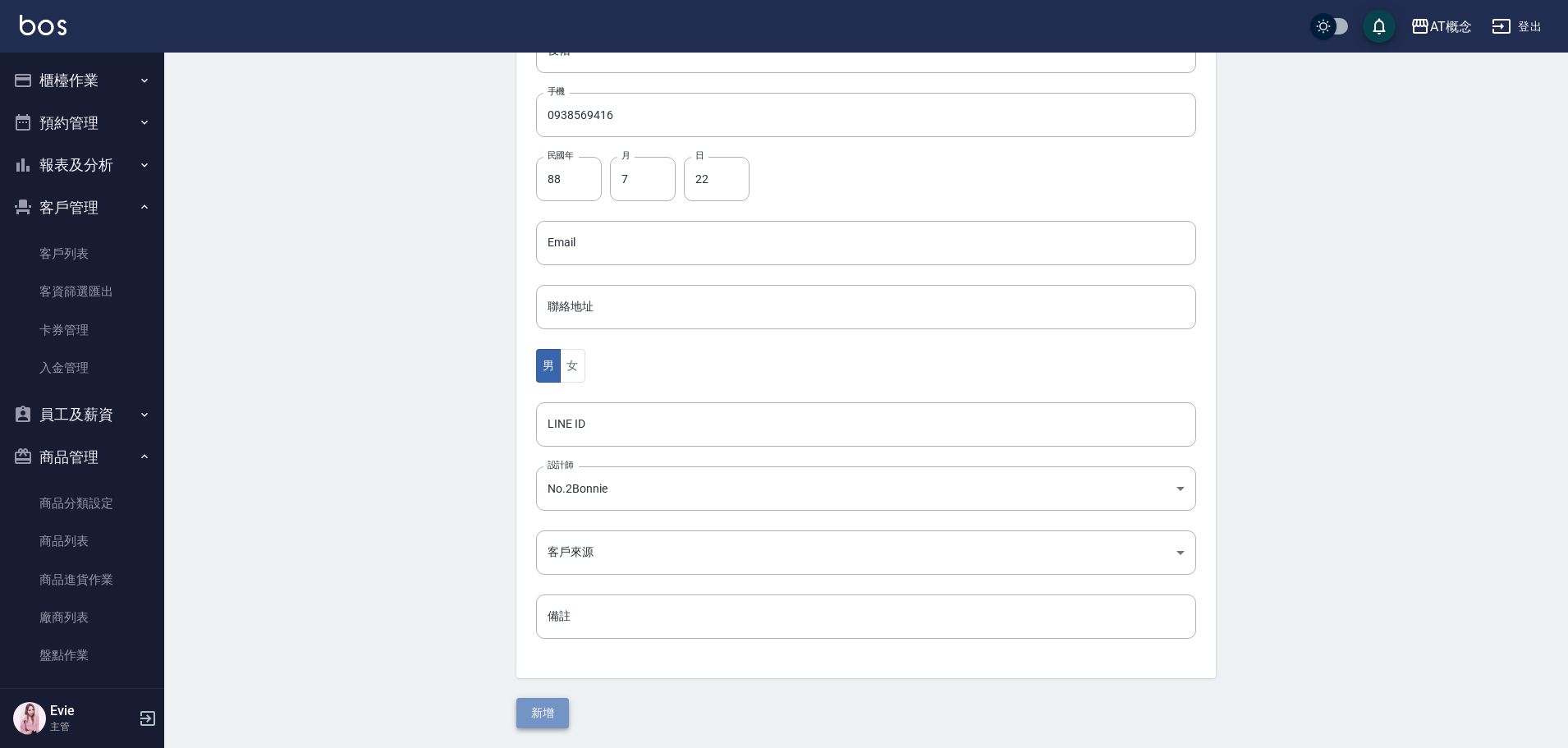
click at [555, 713] on button "新增" at bounding box center [543, 713] width 53 height 30
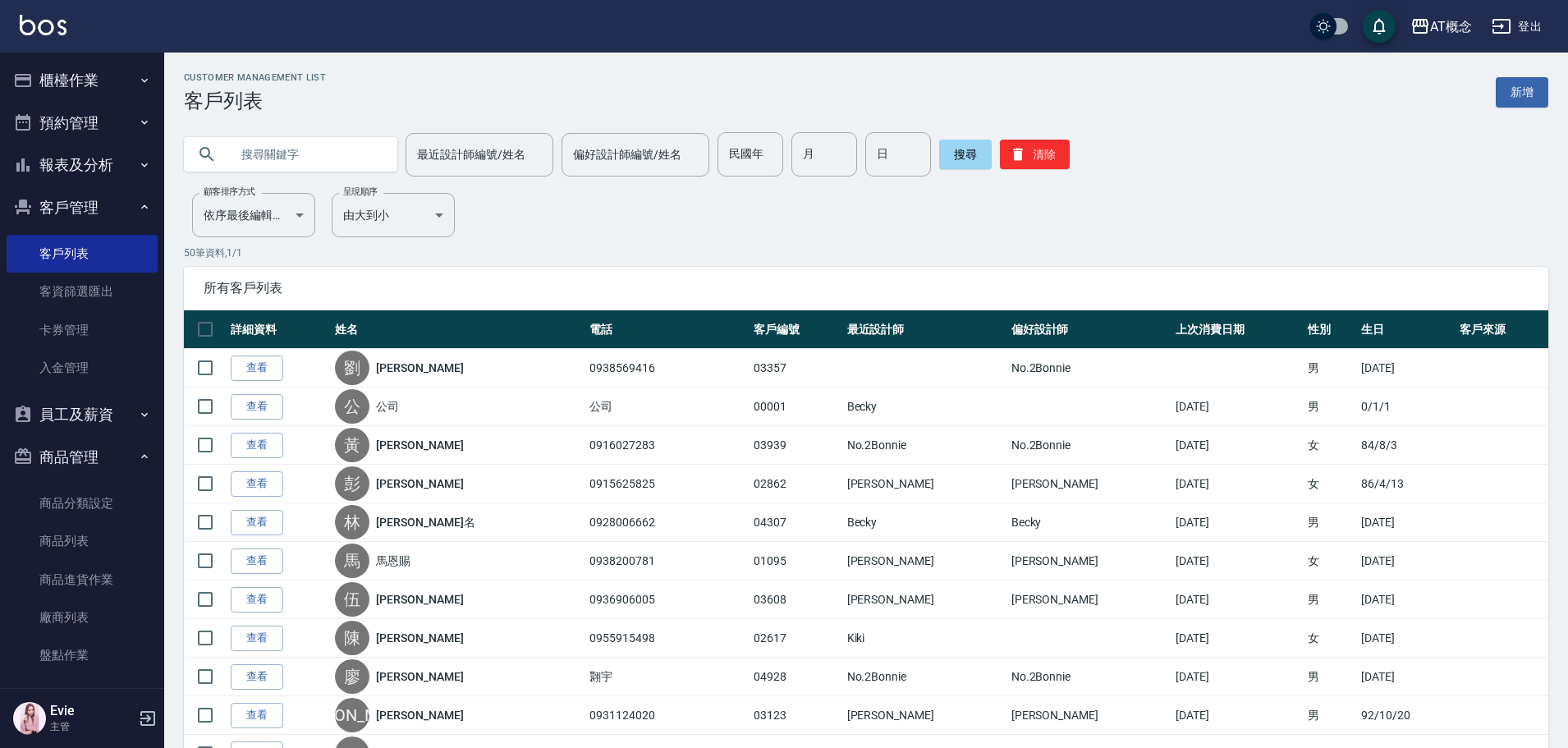
drag, startPoint x: 326, startPoint y: 150, endPoint x: 337, endPoint y: 162, distance: 16.3
click at [336, 157] on input "text" at bounding box center [308, 154] width 155 height 45
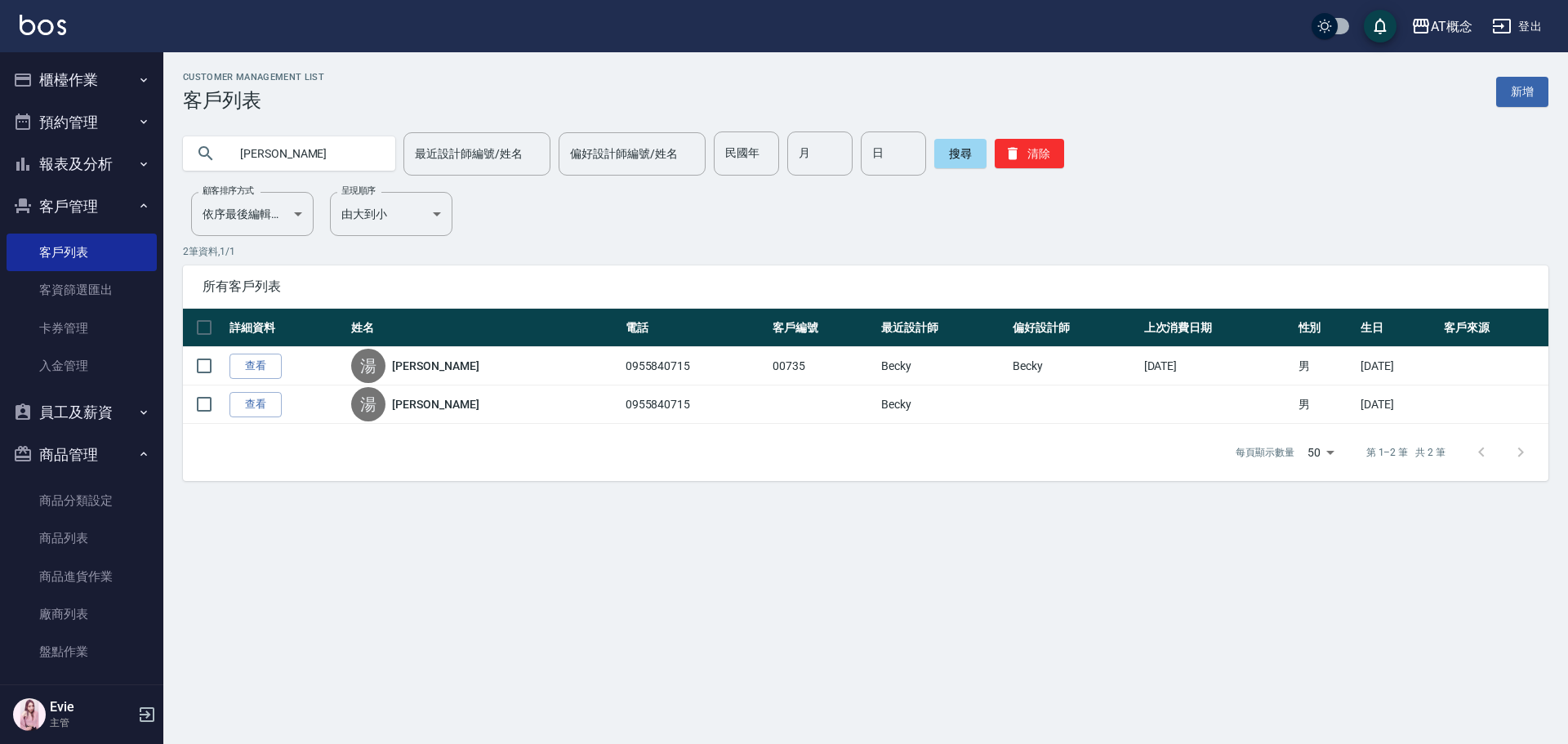
type input "湯"
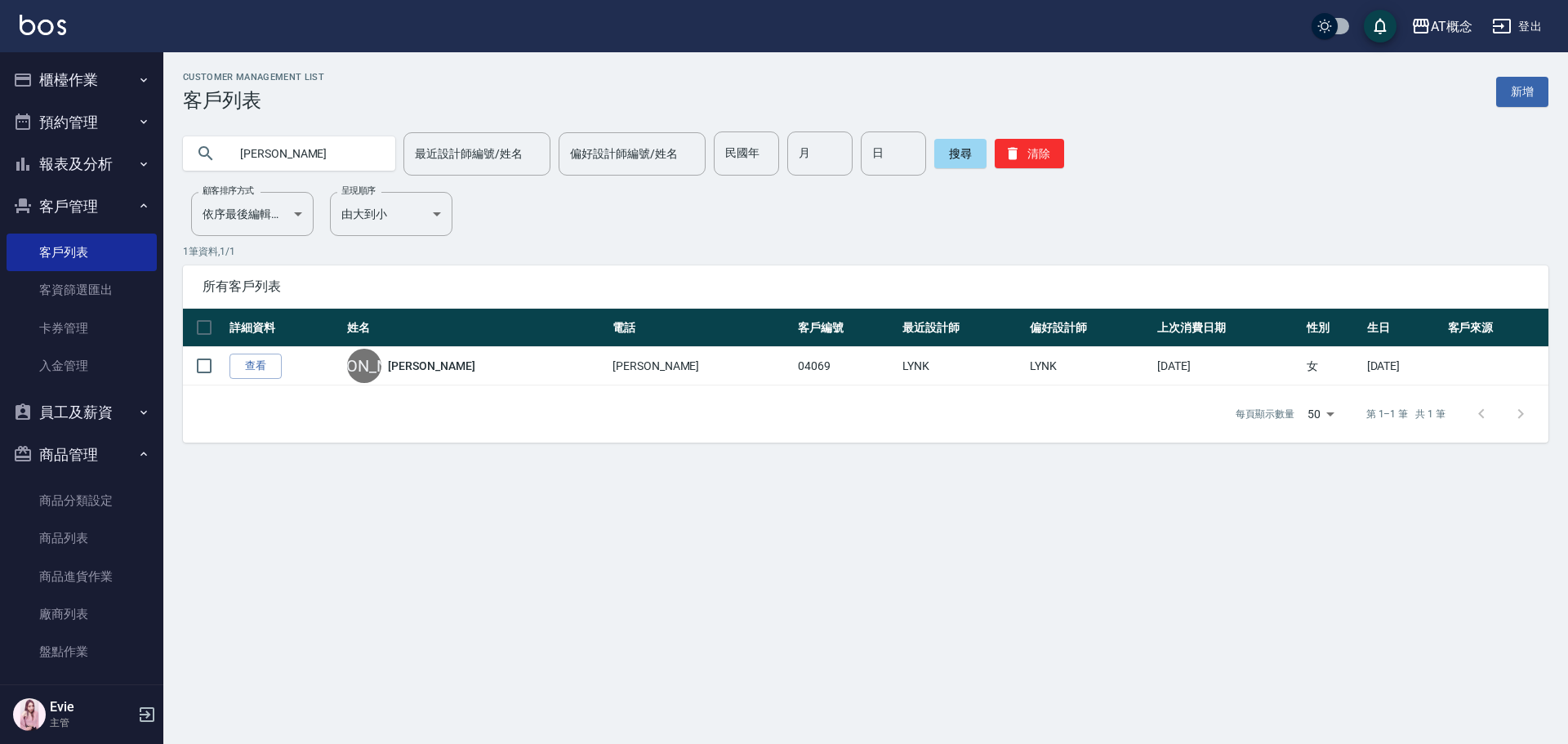
type input "李"
type input "江維"
